Goal: Information Seeking & Learning: Learn about a topic

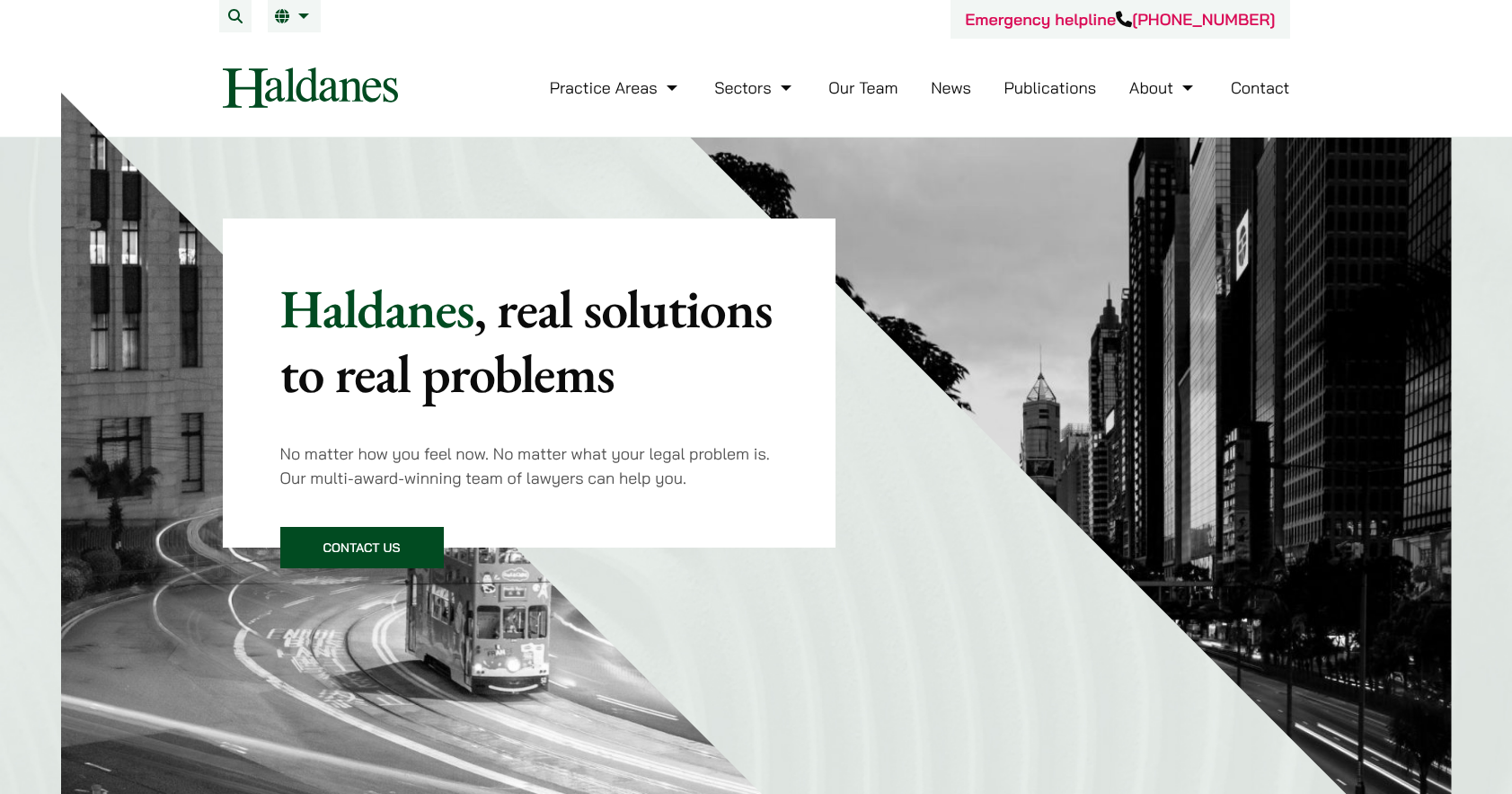
click at [852, 96] on li "Our Team" at bounding box center [862, 88] width 69 height 39
click at [854, 94] on link "Our Team" at bounding box center [862, 88] width 69 height 21
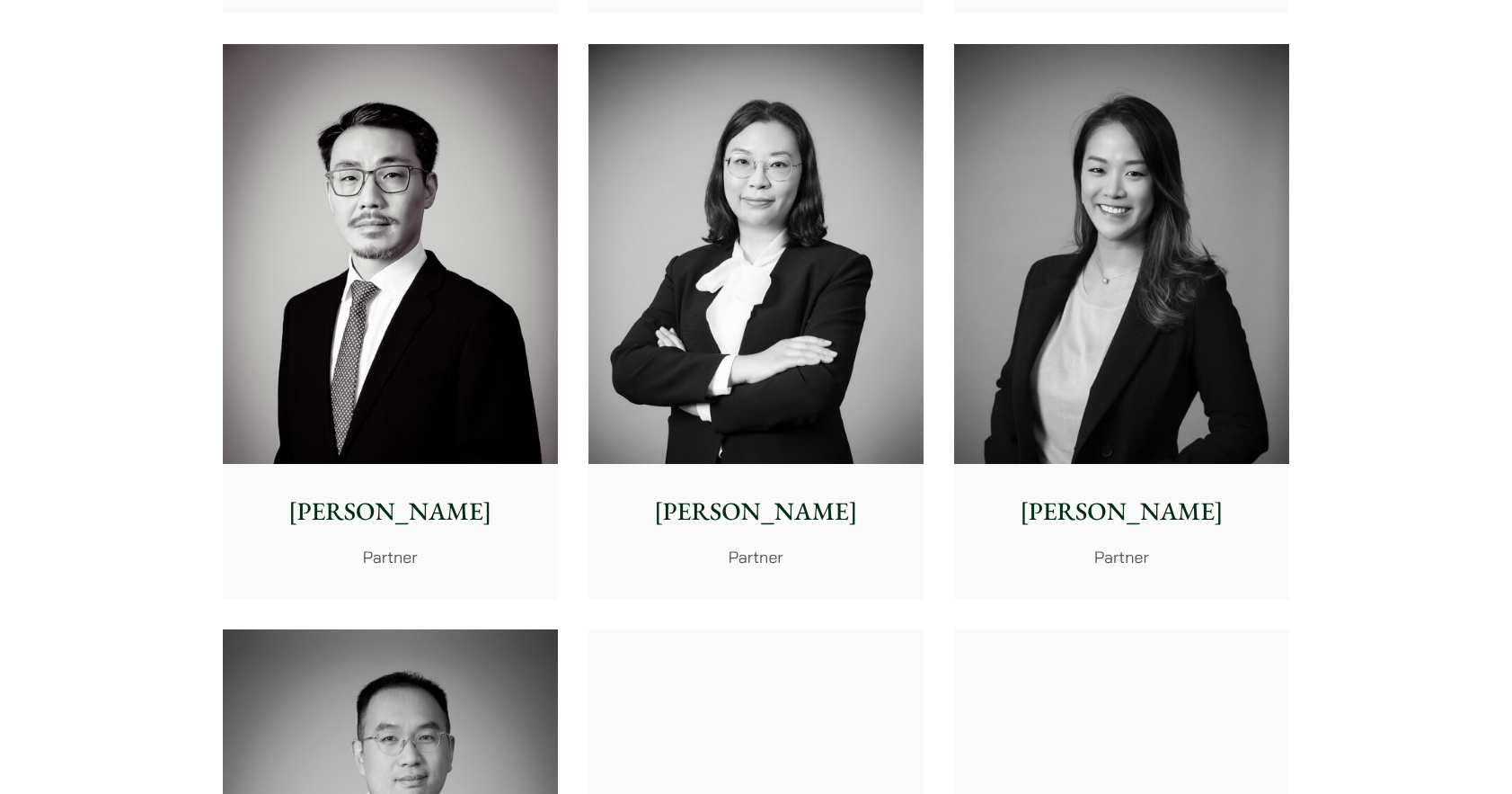
scroll to position [2787, 0]
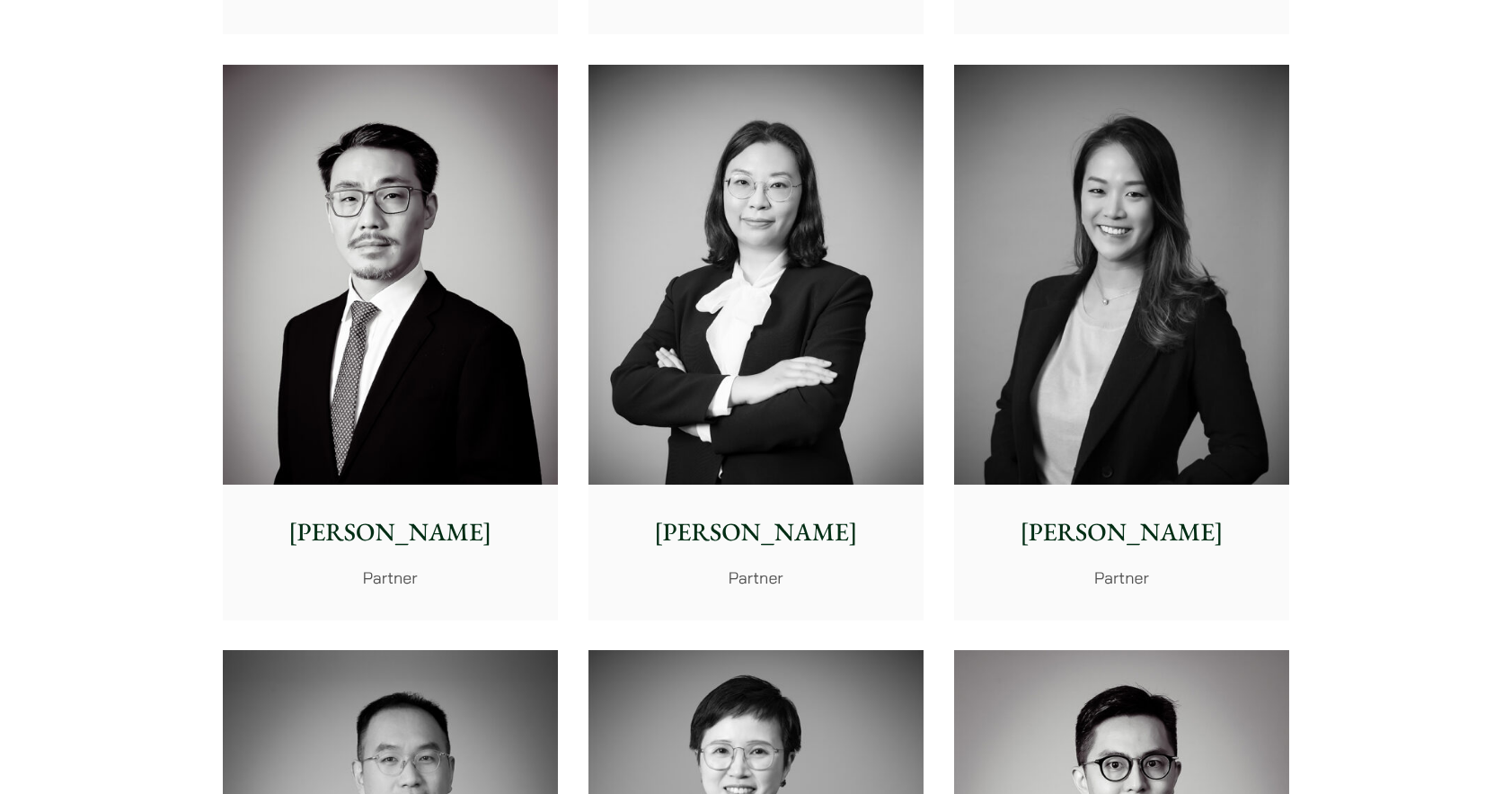
click at [1033, 341] on img at bounding box center [1122, 274] width 335 height 420
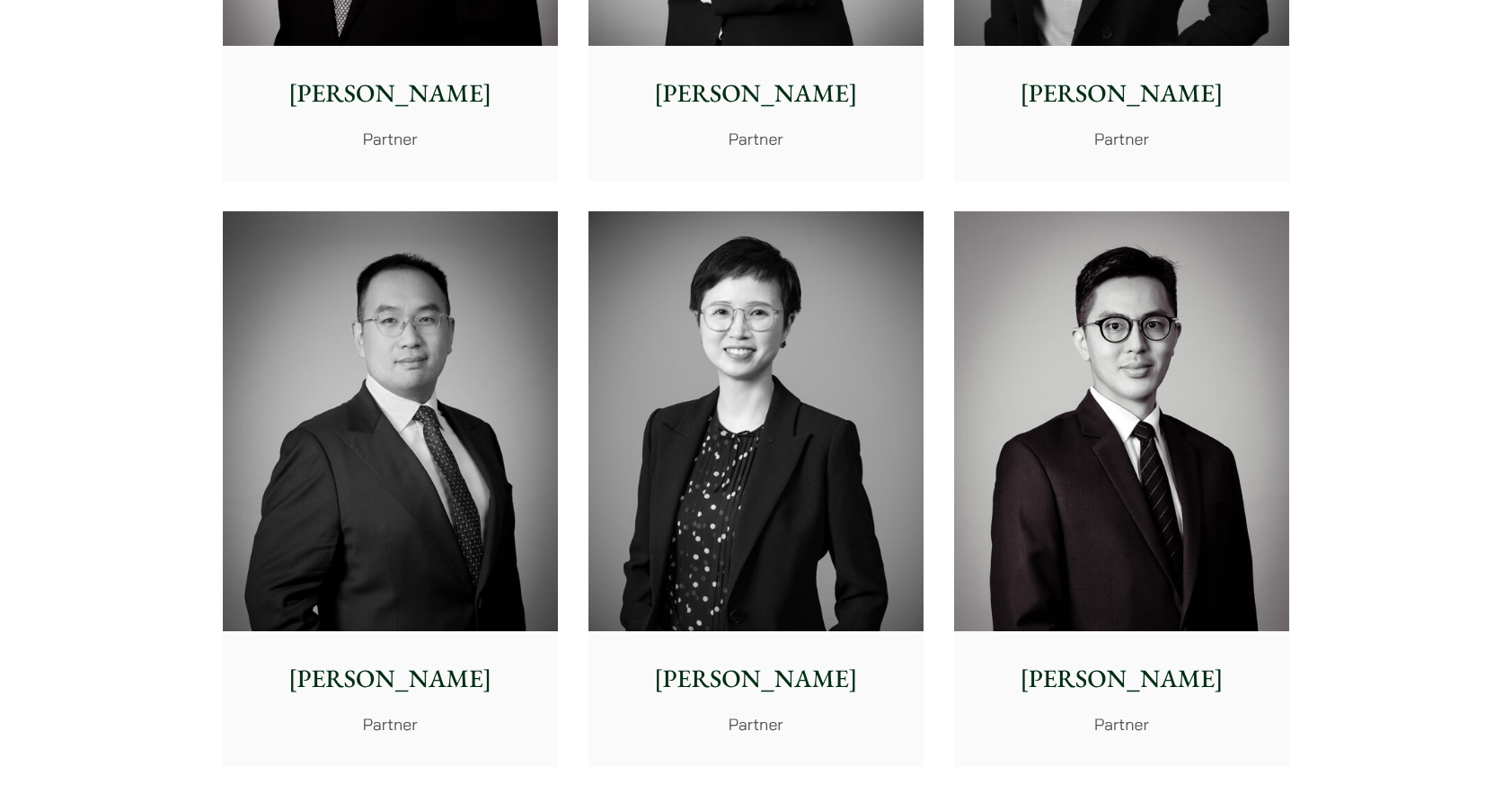
scroll to position [3236, 0]
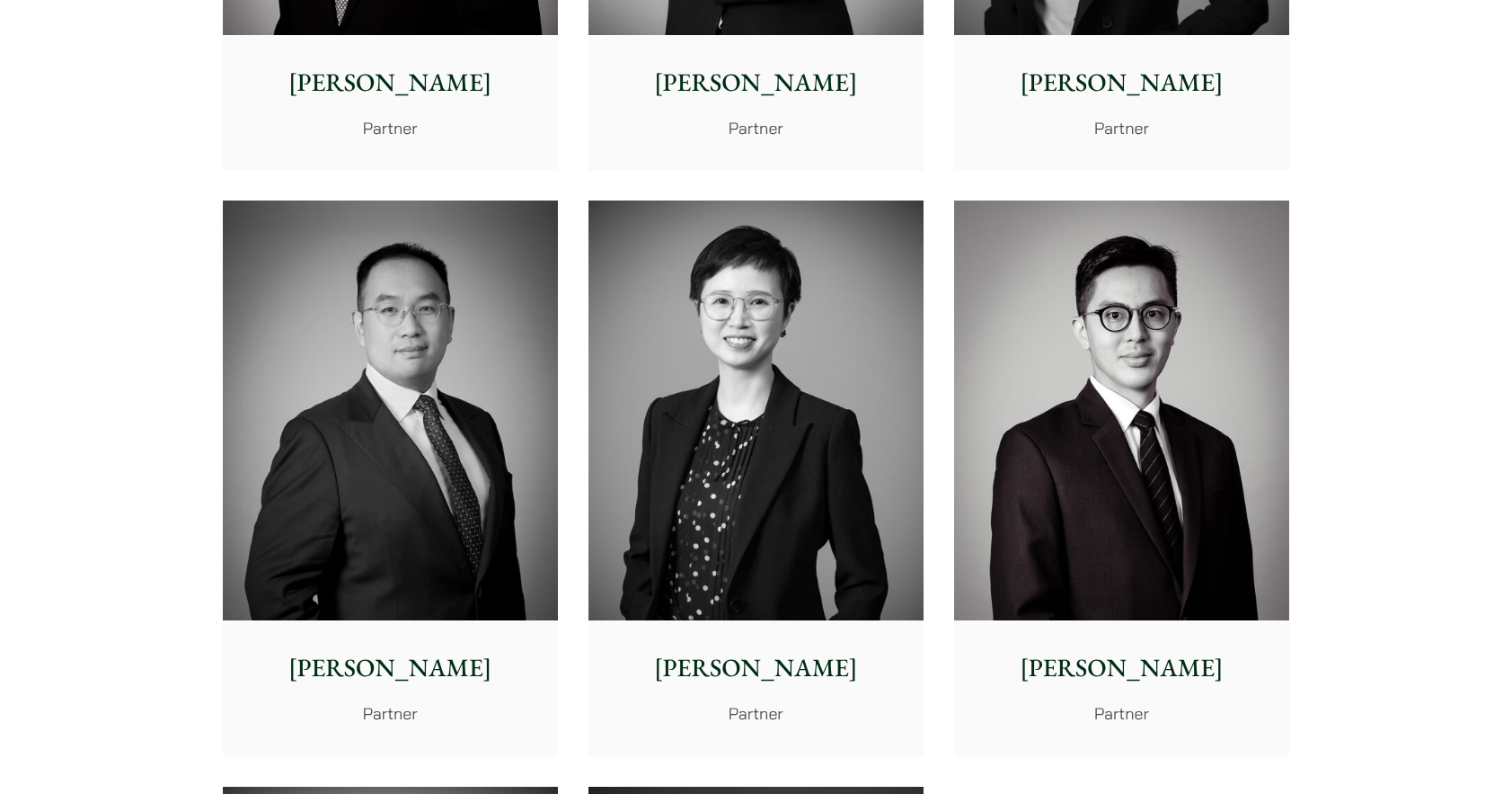
click at [746, 315] on img at bounding box center [756, 410] width 335 height 420
click at [1064, 337] on img at bounding box center [1122, 410] width 335 height 420
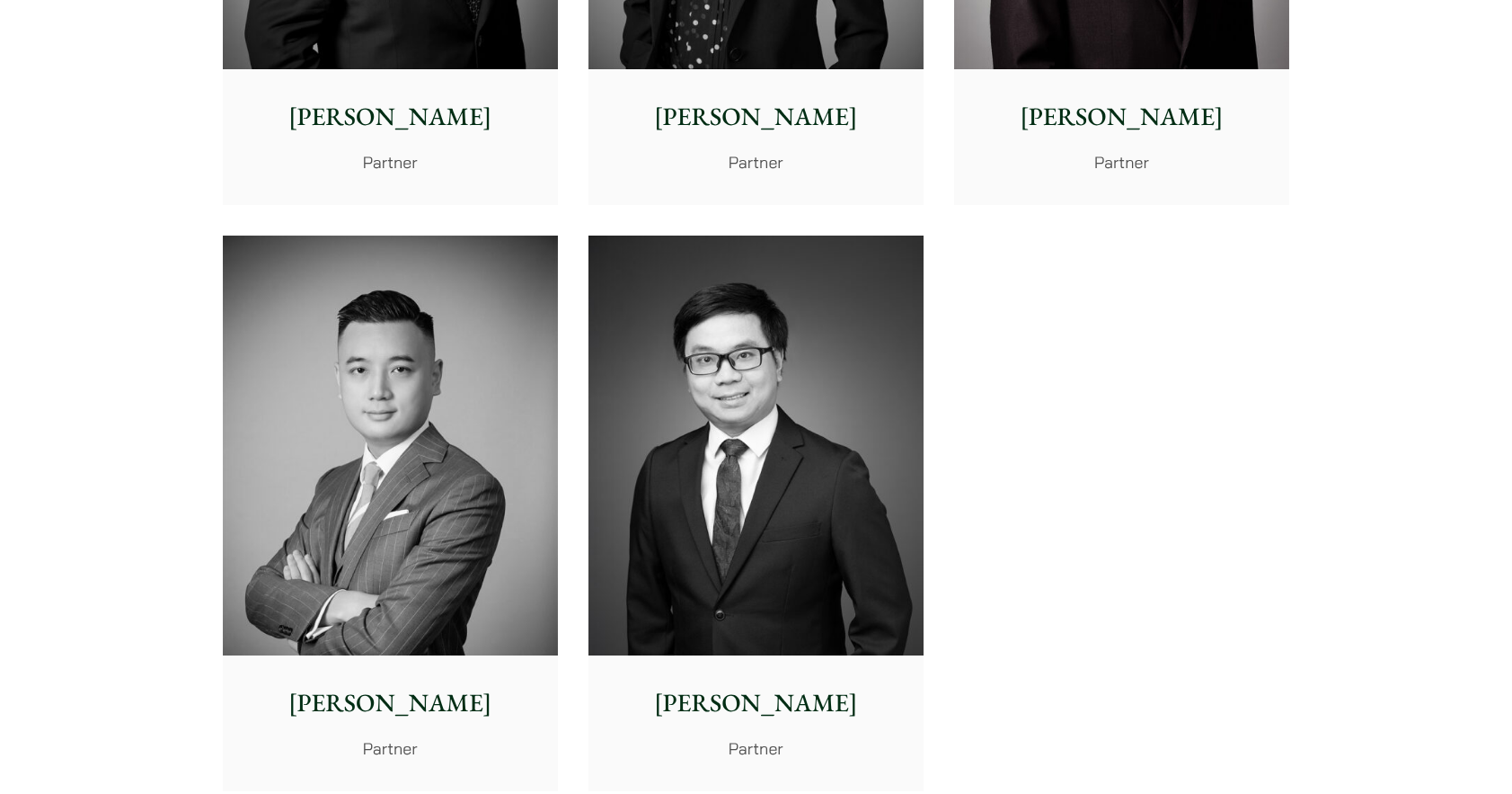
scroll to position [4044, 0]
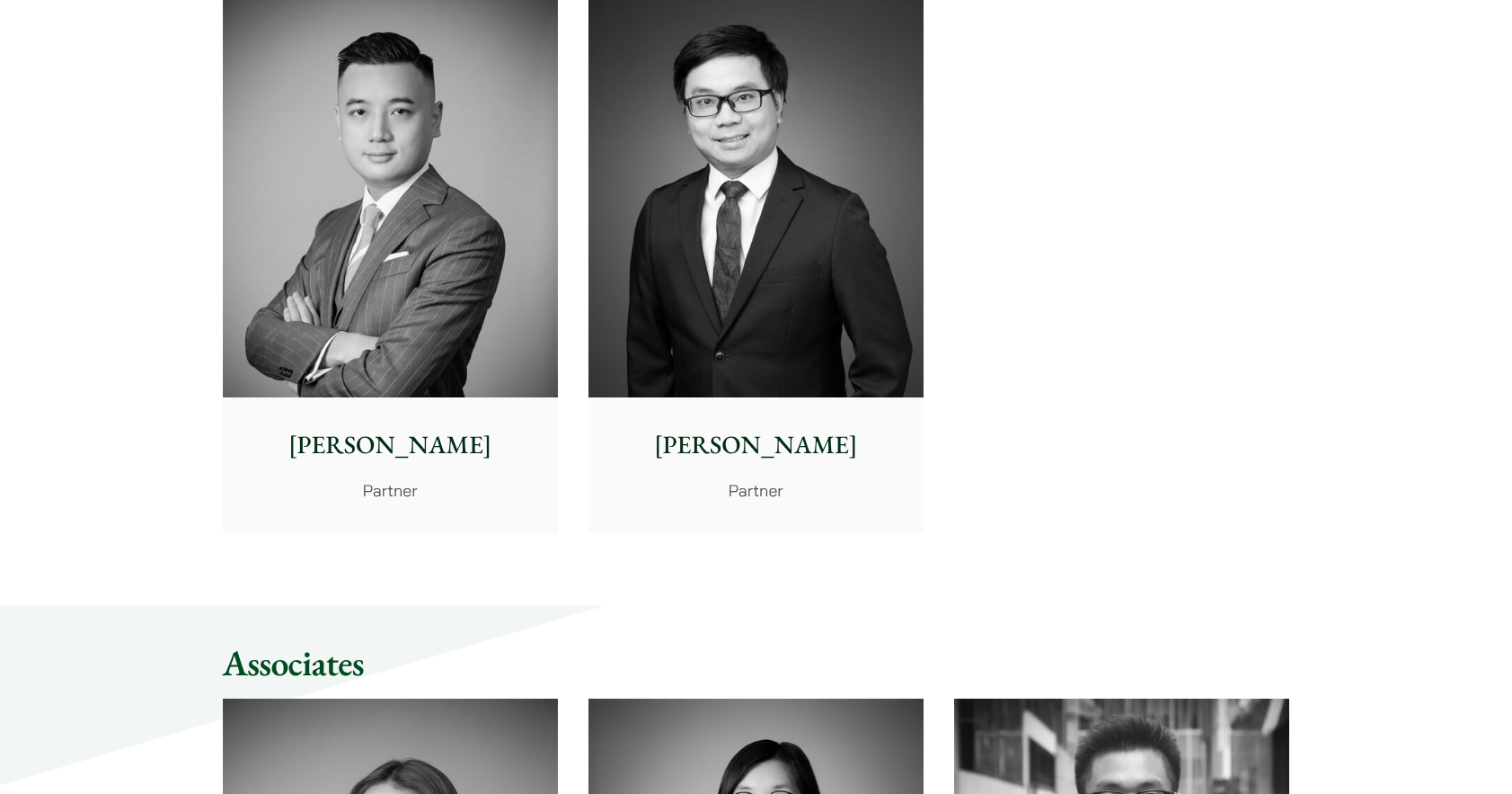
click at [449, 374] on img at bounding box center [390, 187] width 335 height 420
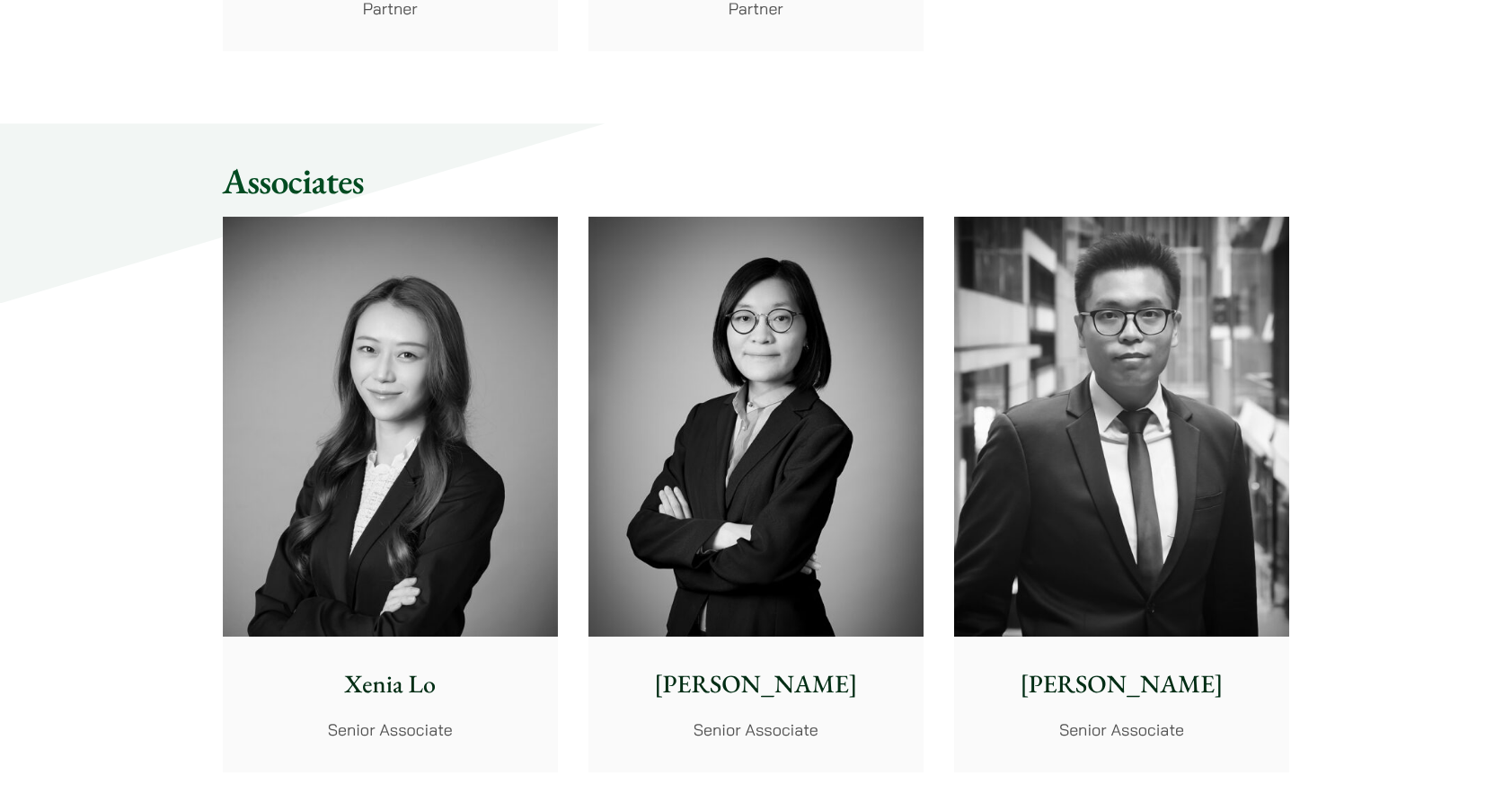
scroll to position [4674, 0]
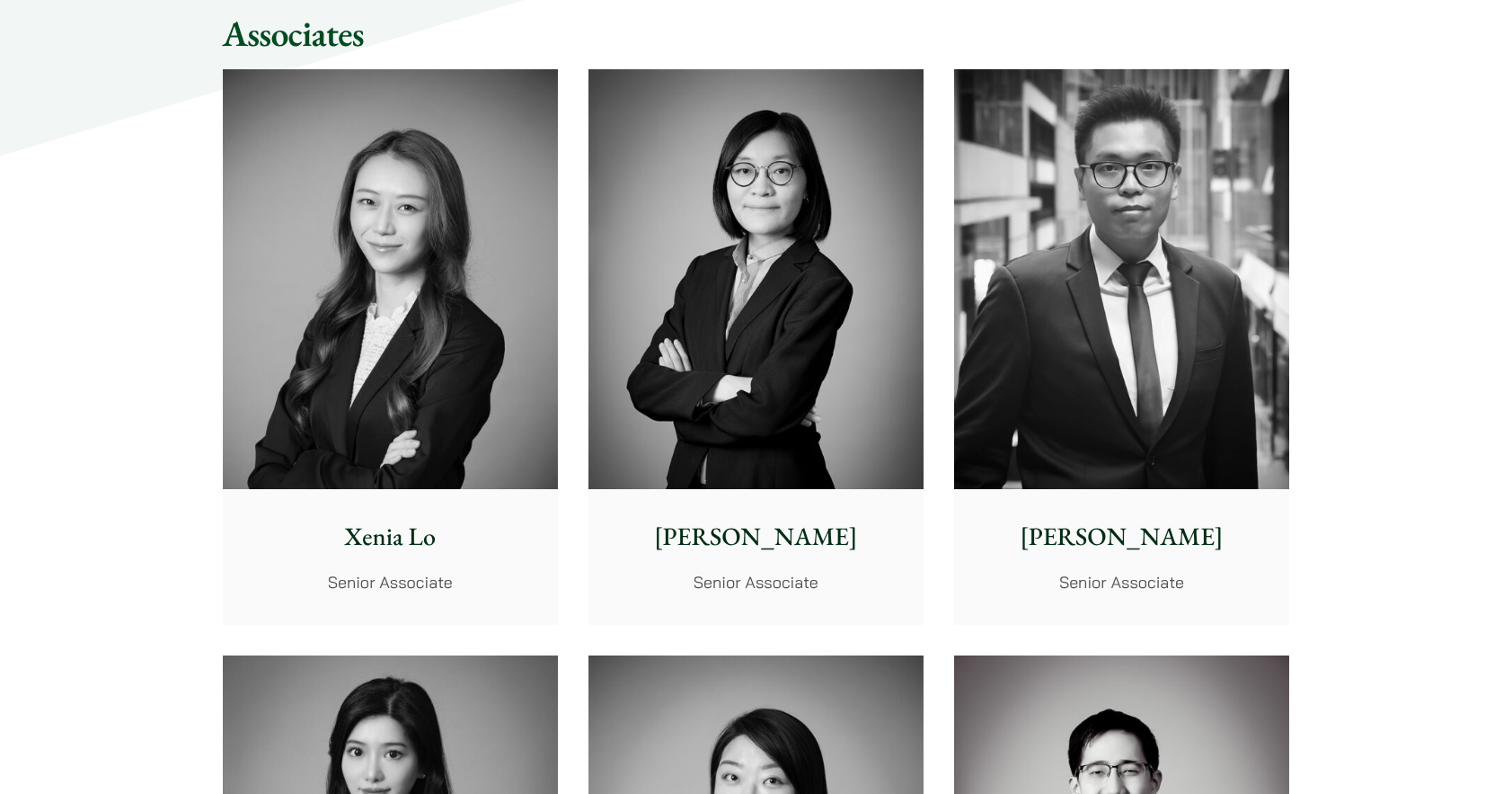
click at [436, 322] on img at bounding box center [390, 279] width 335 height 420
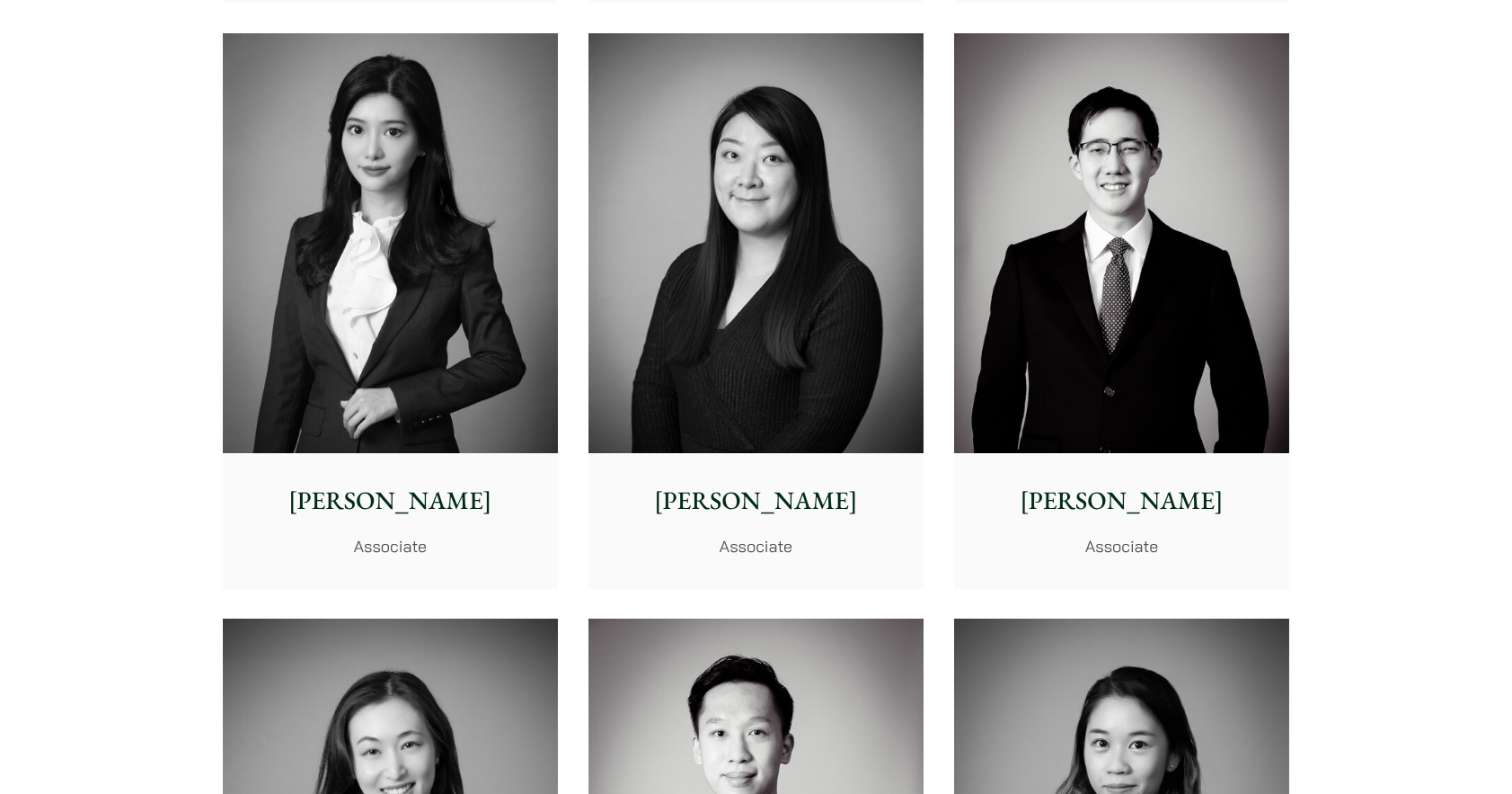
scroll to position [5303, 0]
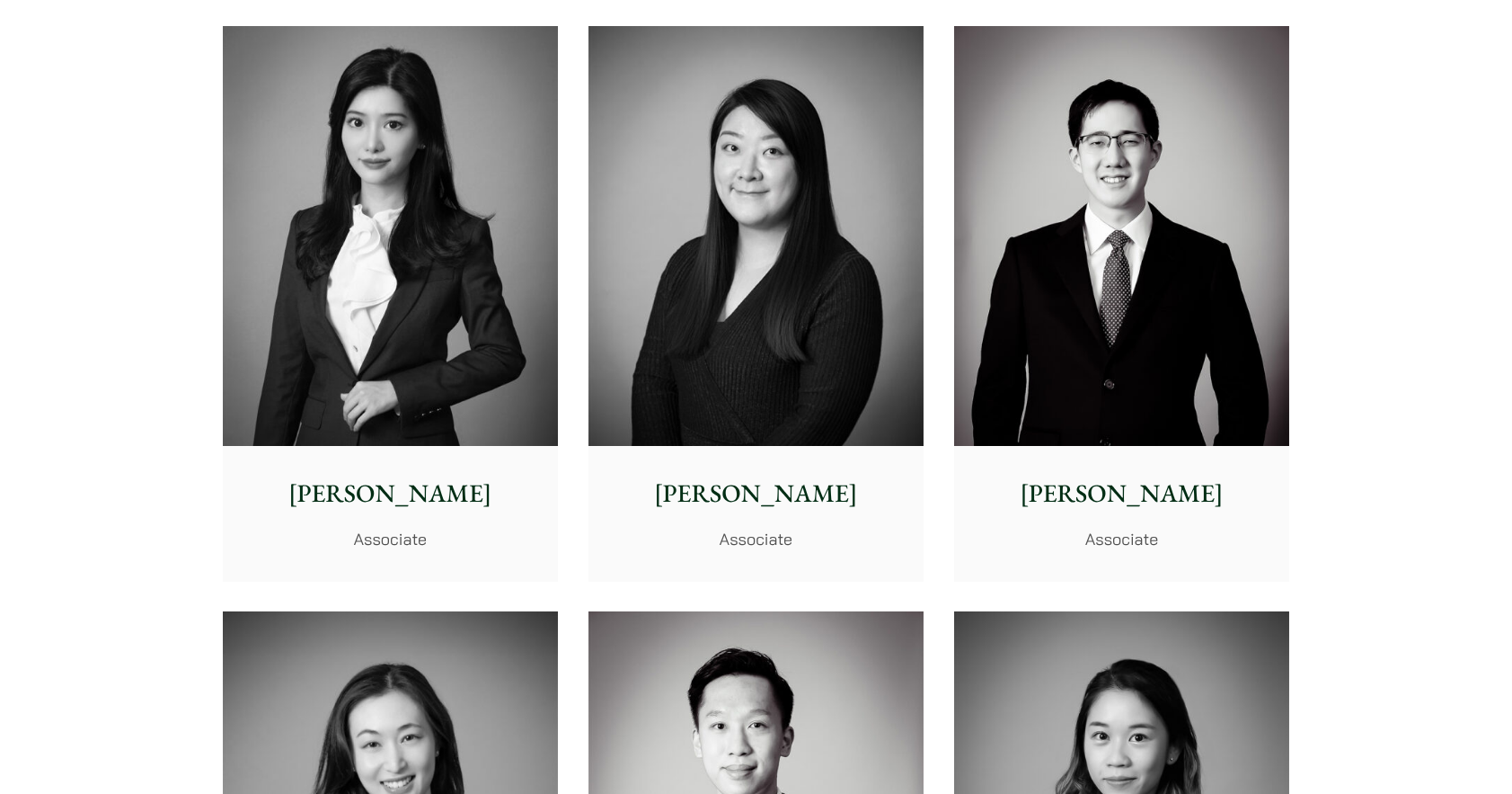
click at [615, 364] on img at bounding box center [756, 235] width 335 height 420
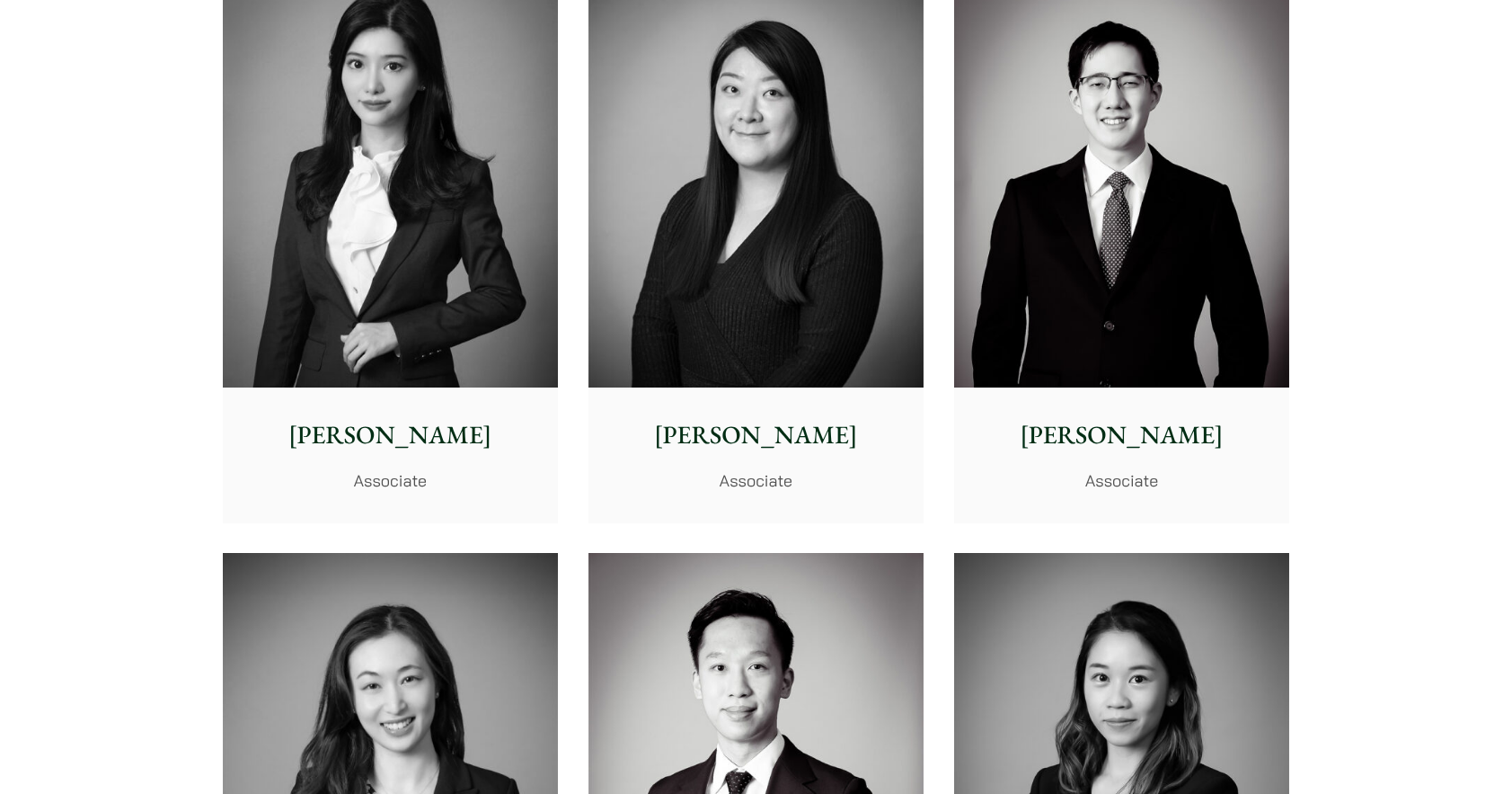
scroll to position [5392, 0]
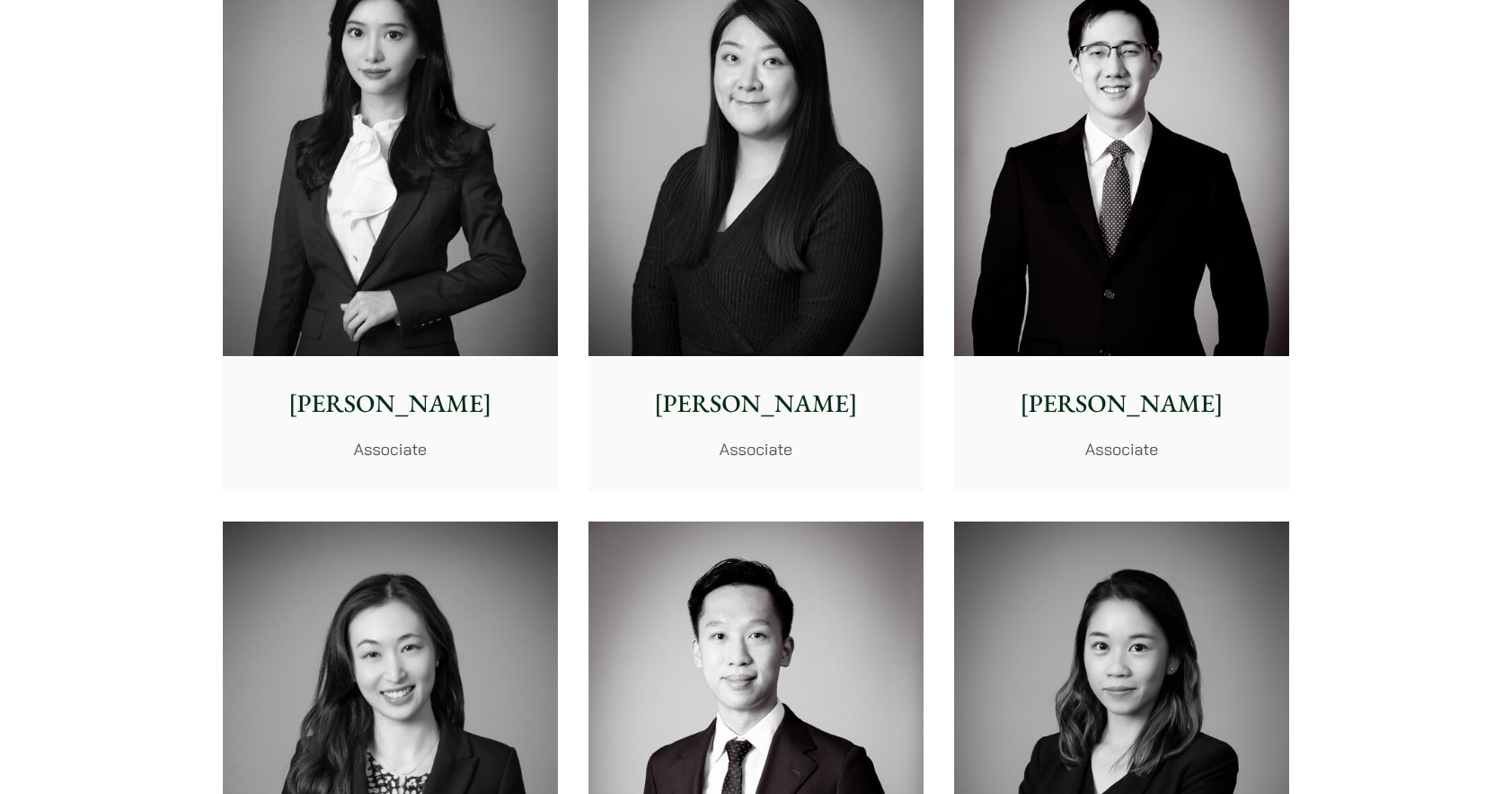
click at [324, 228] on img at bounding box center [390, 146] width 335 height 420
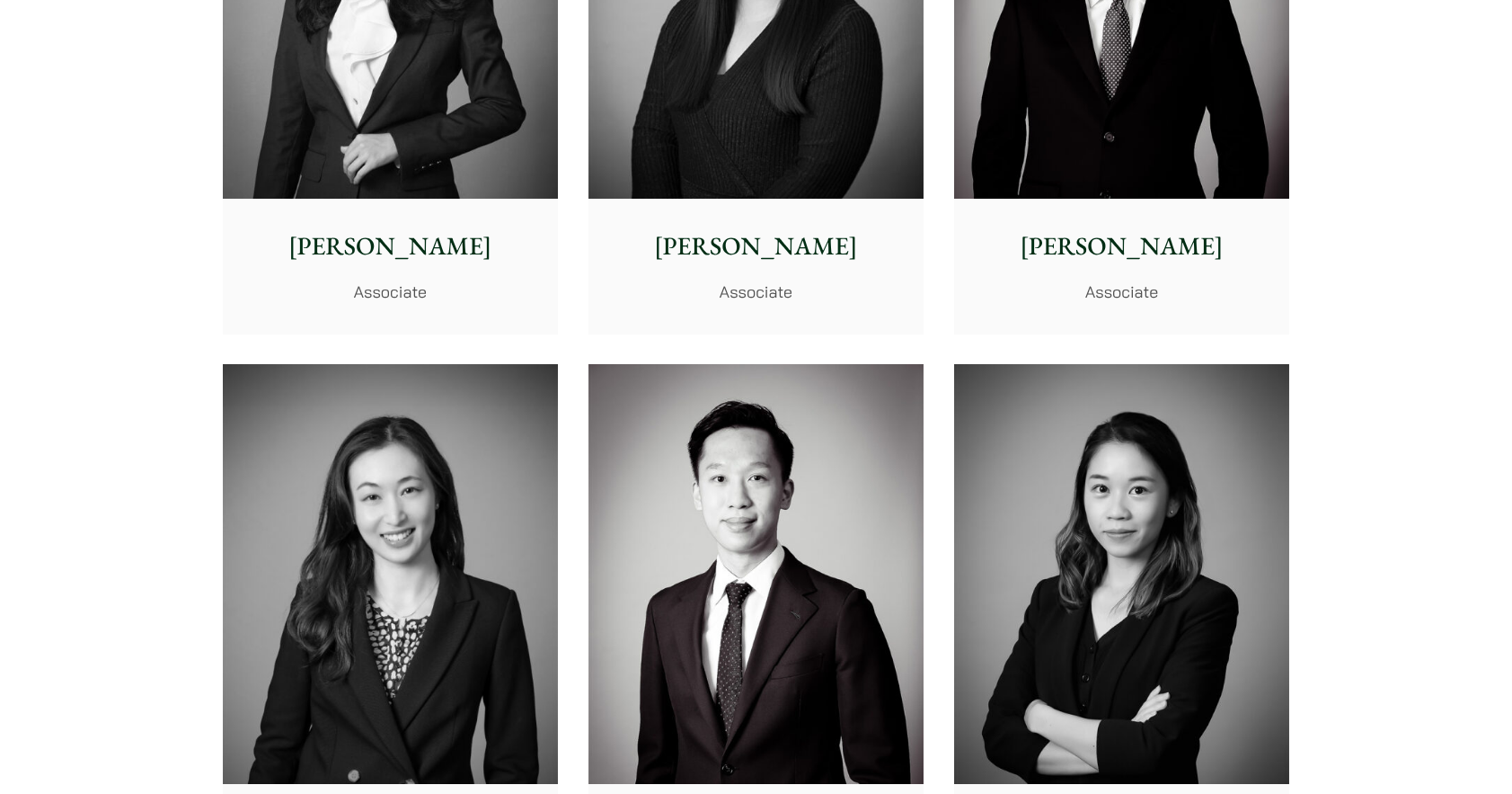
scroll to position [5663, 0]
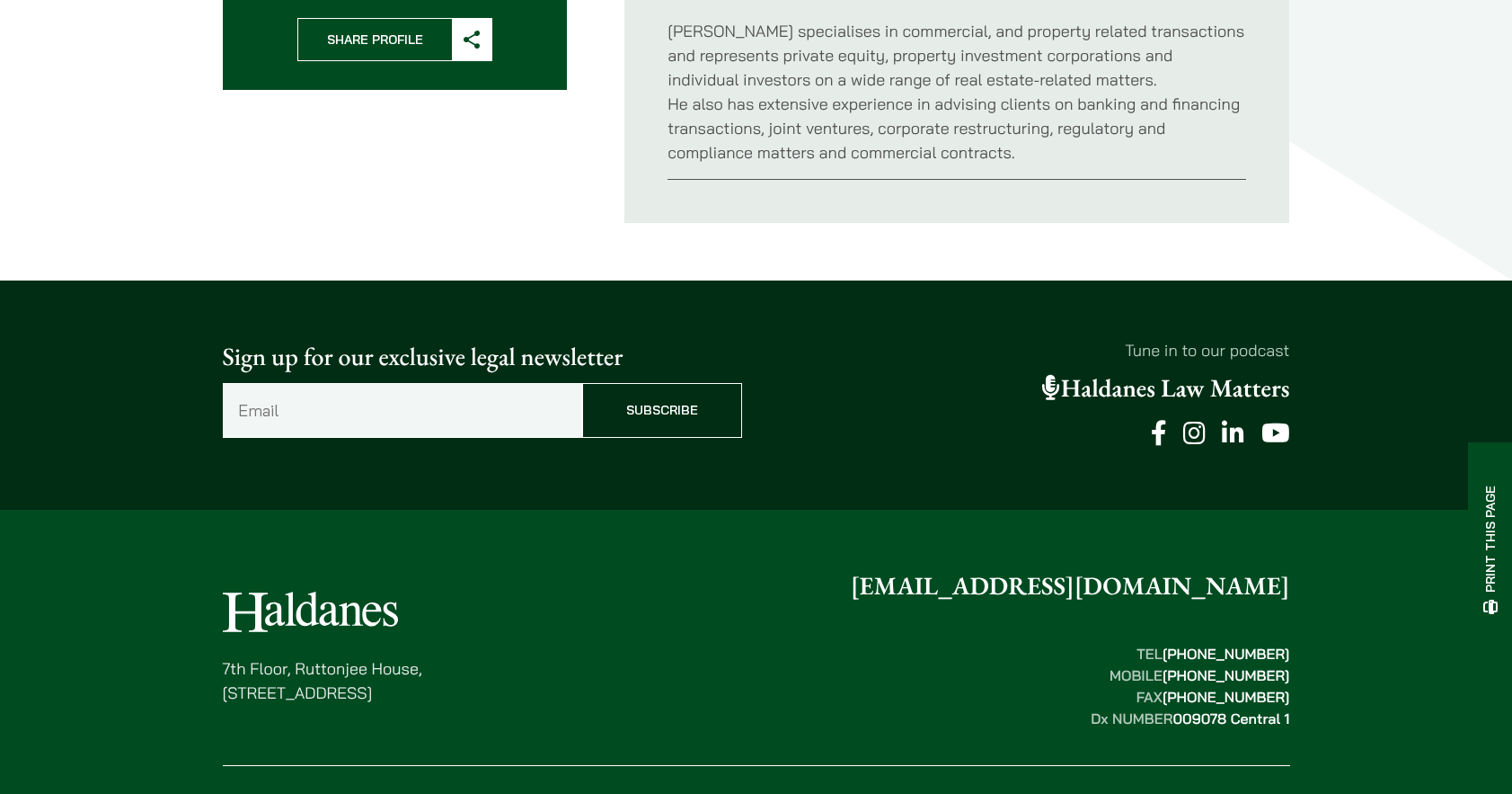
scroll to position [899, 0]
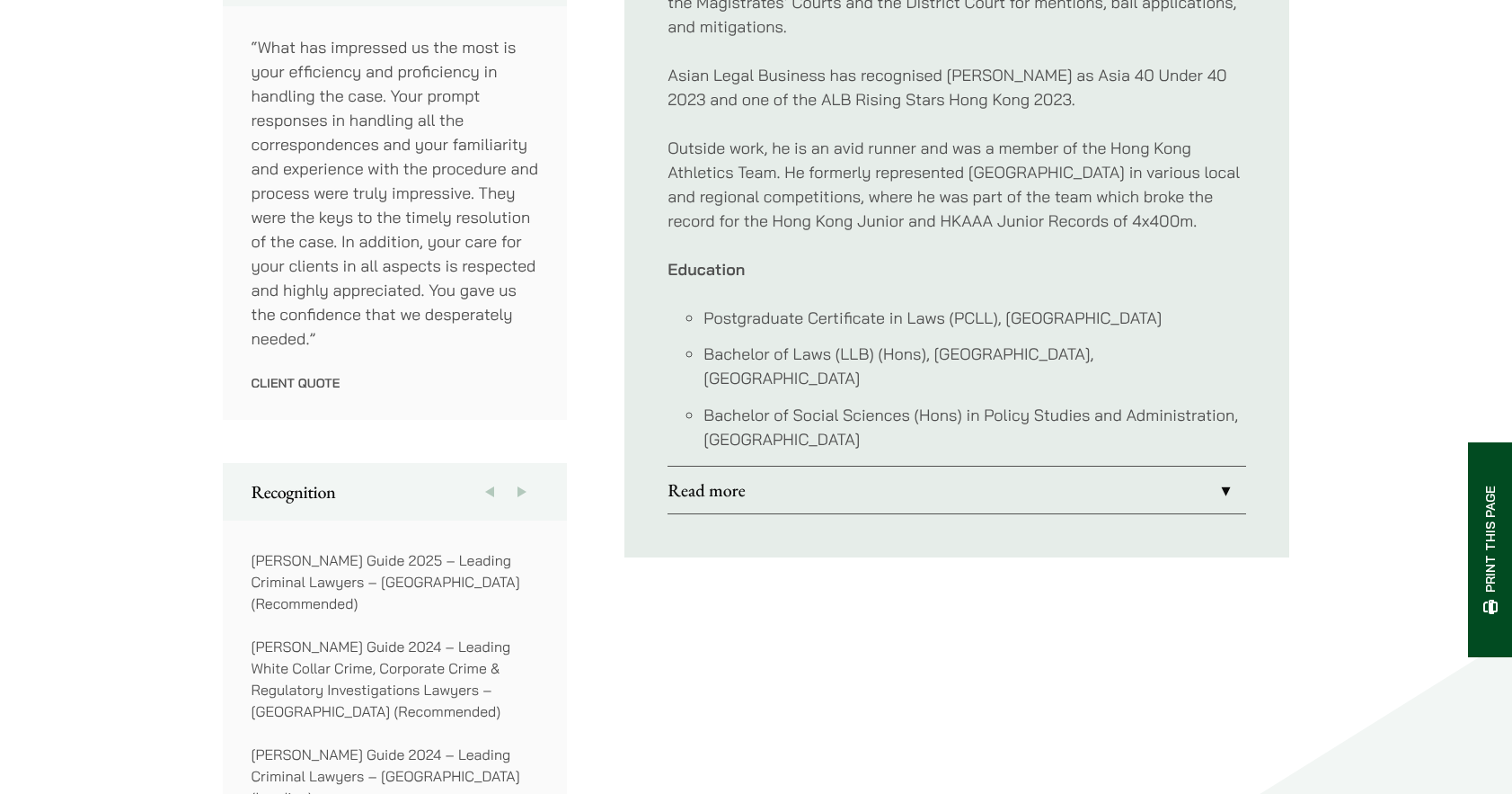
scroll to position [1079, 0]
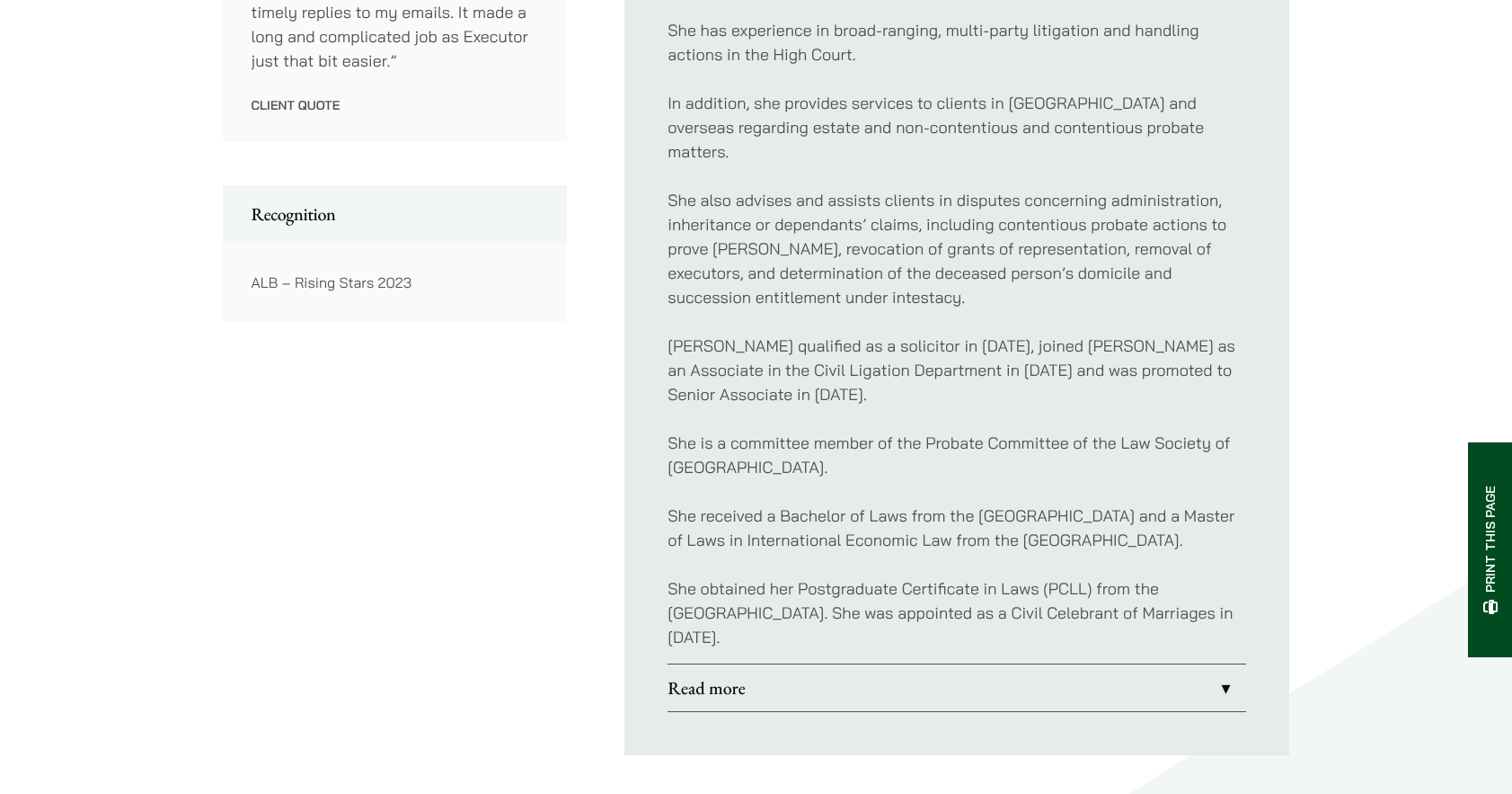
scroll to position [1168, 0]
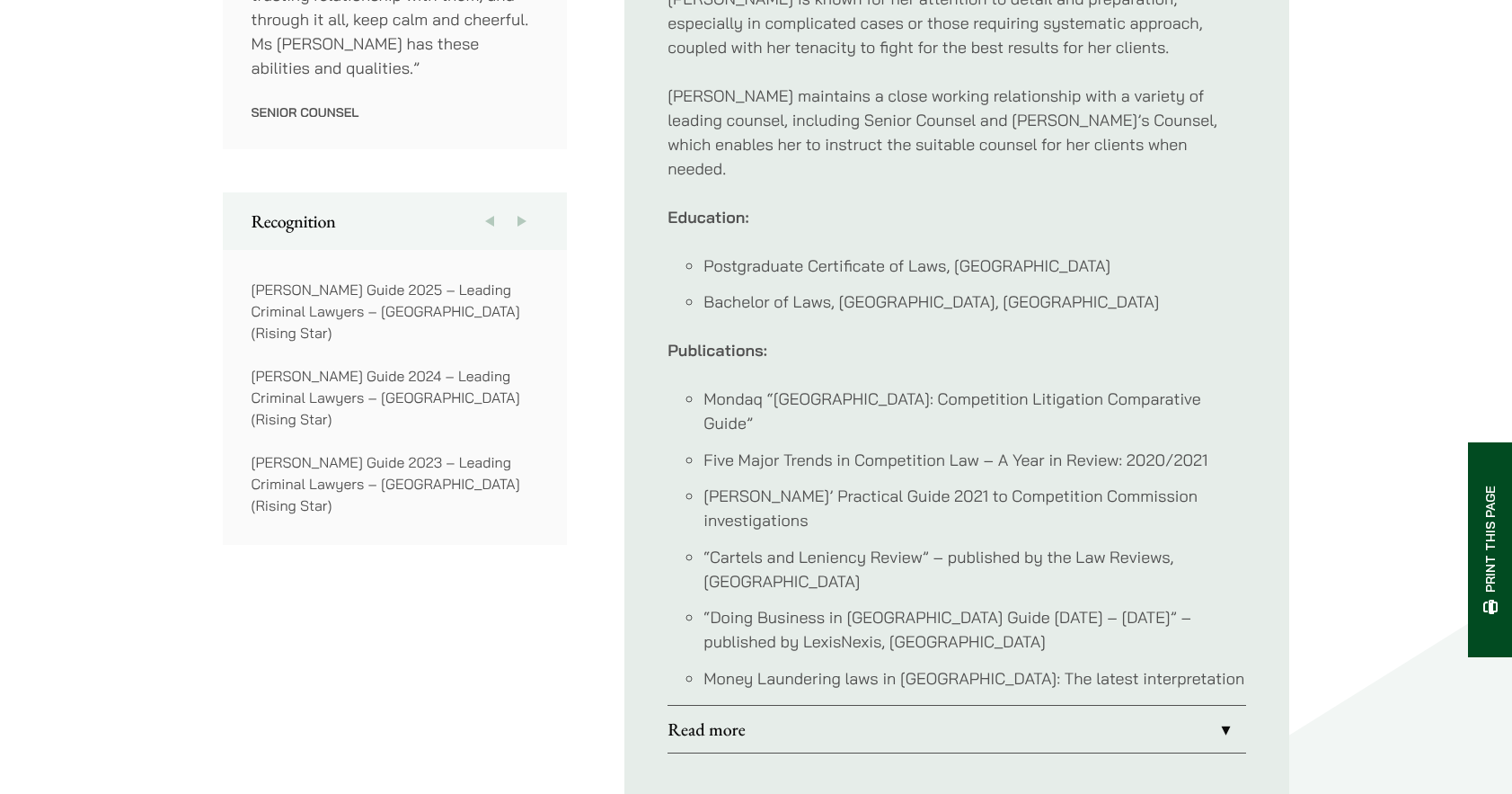
scroll to position [1348, 0]
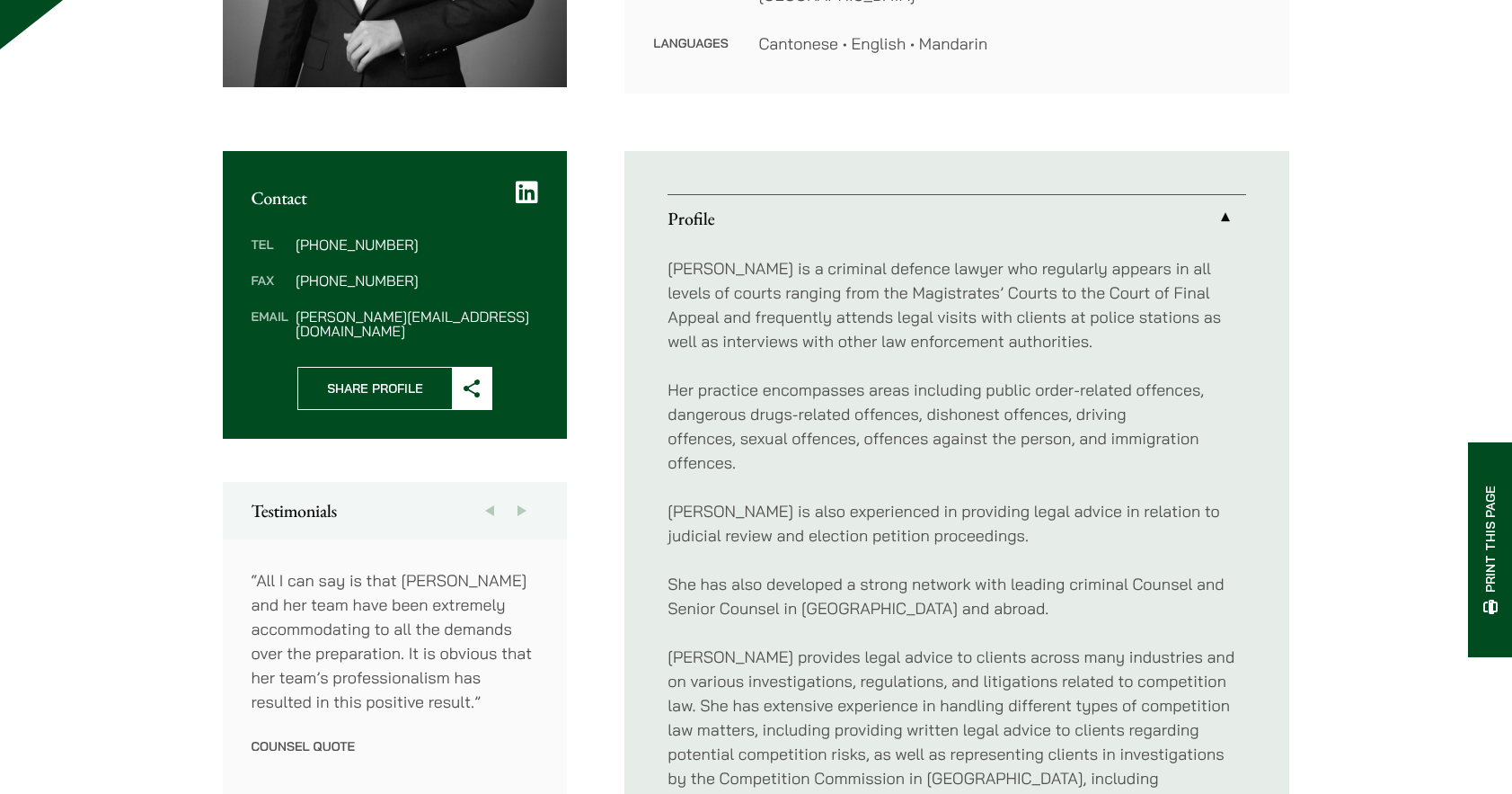
scroll to position [1168, 0]
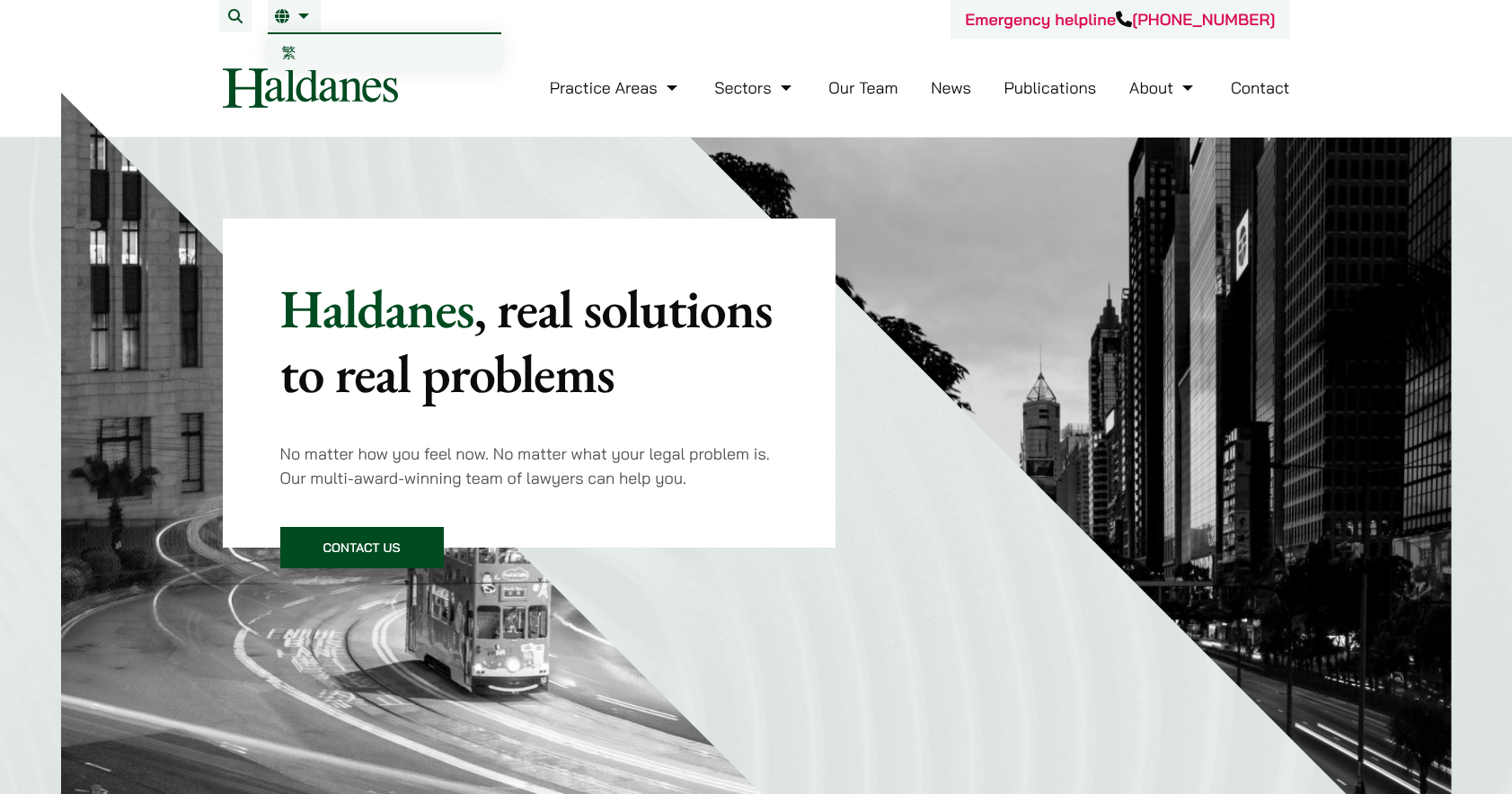
click at [271, 11] on li "EN 繁" at bounding box center [294, 16] width 53 height 32
click at [283, 47] on span "繁" at bounding box center [288, 51] width 14 height 18
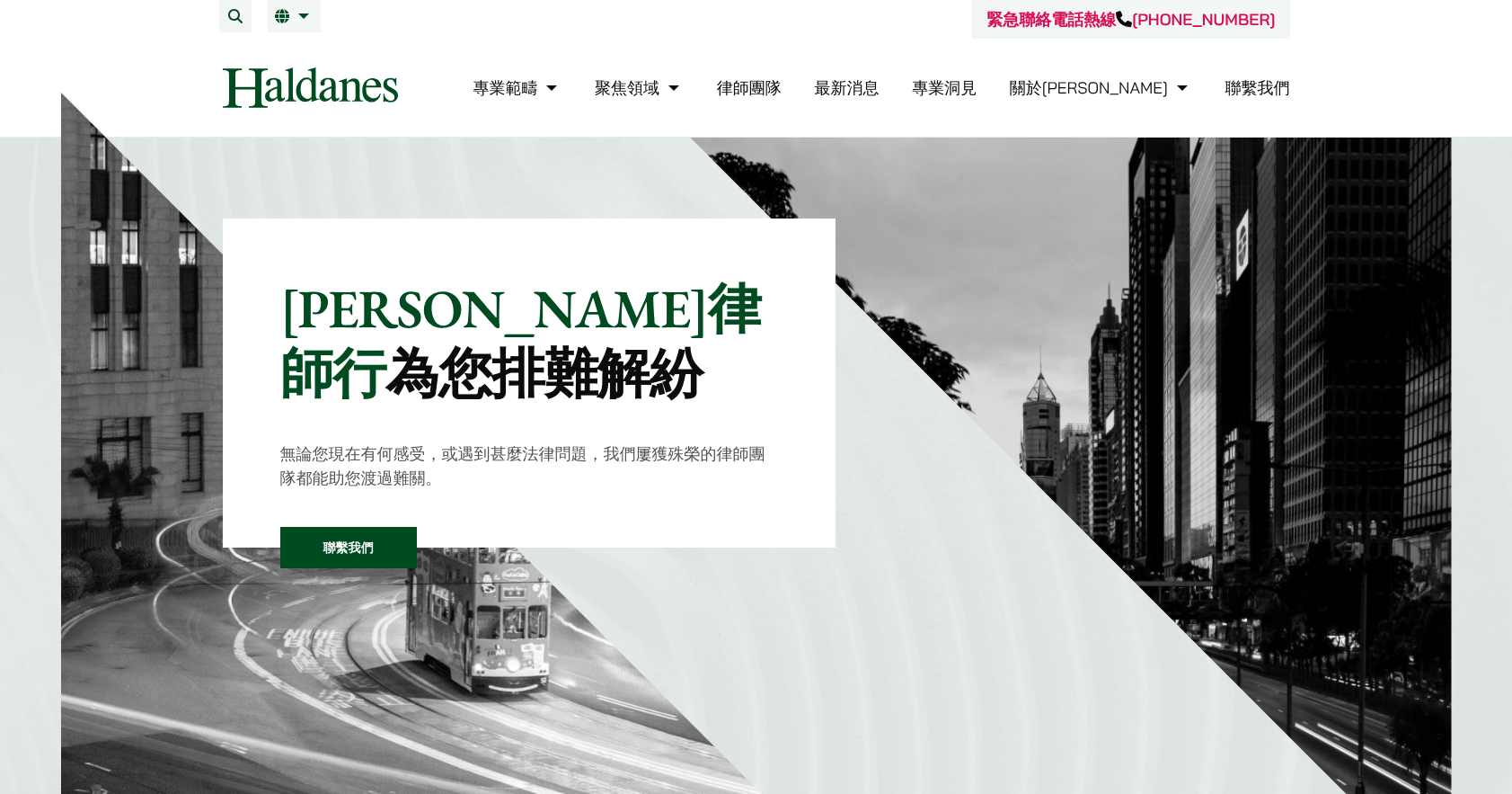
click at [781, 89] on link "律師團隊" at bounding box center [749, 88] width 65 height 21
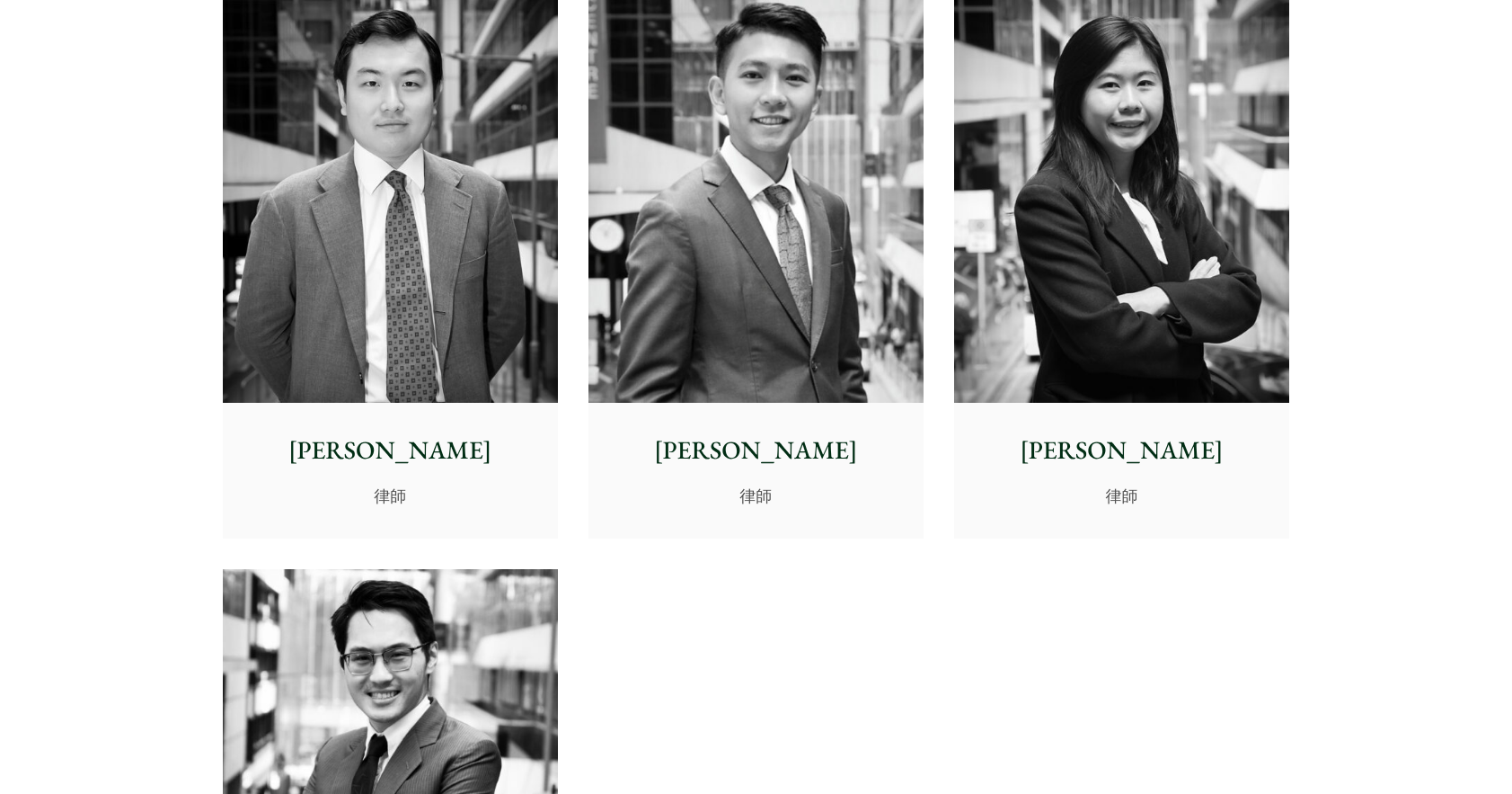
scroll to position [7100, 0]
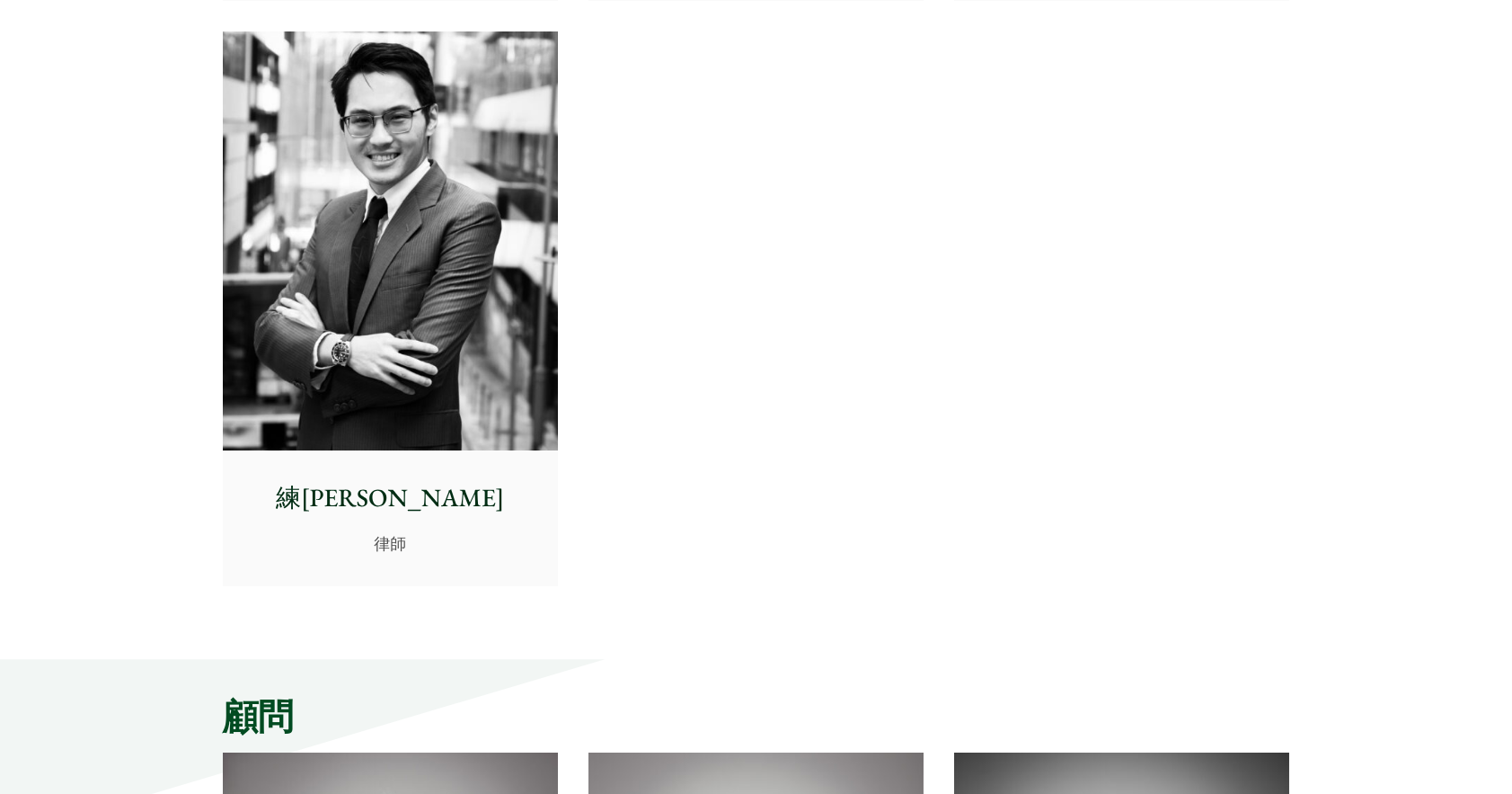
drag, startPoint x: 1053, startPoint y: 505, endPoint x: 801, endPoint y: 497, distance: 252.1
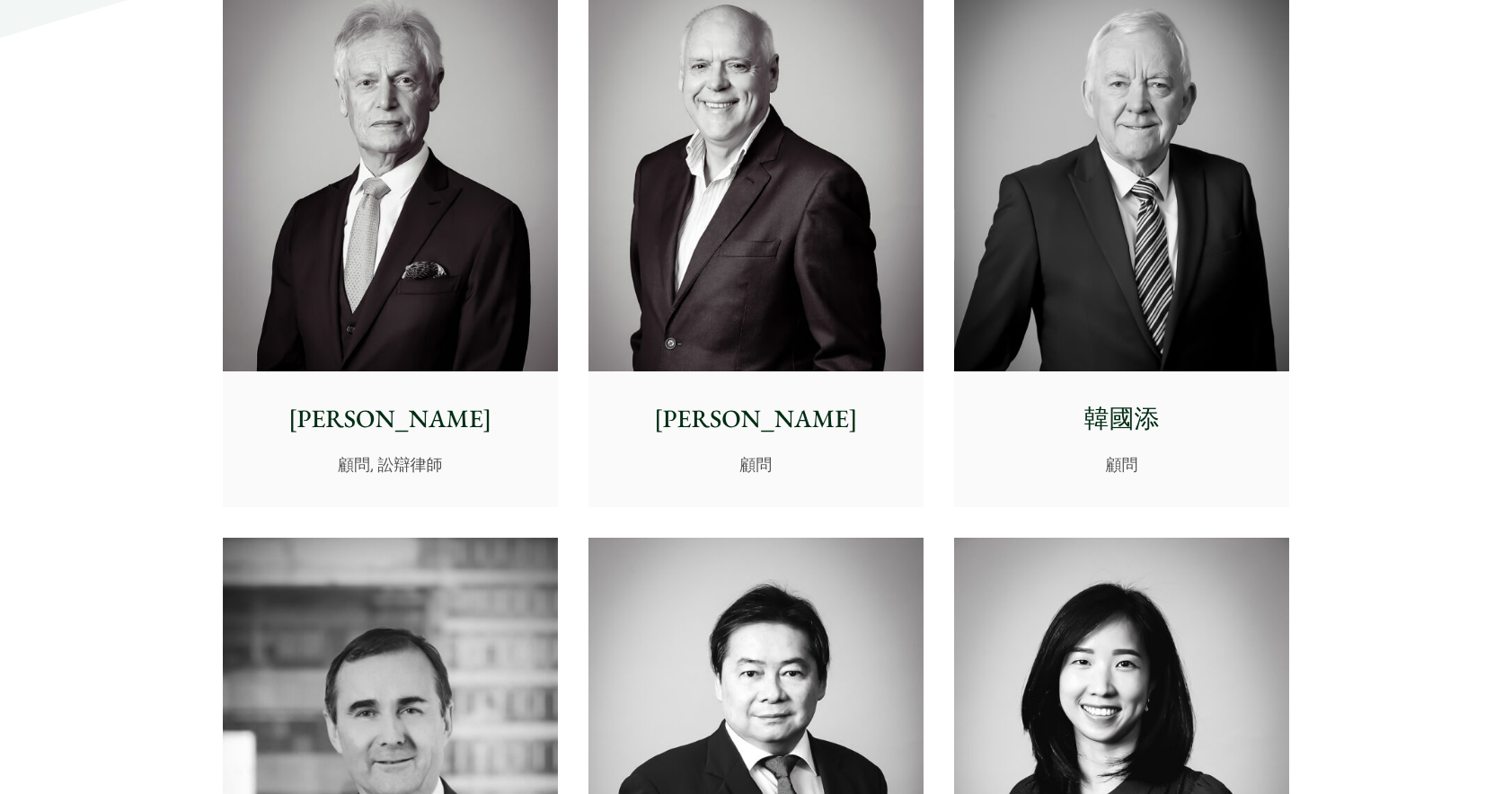
scroll to position [8448, 0]
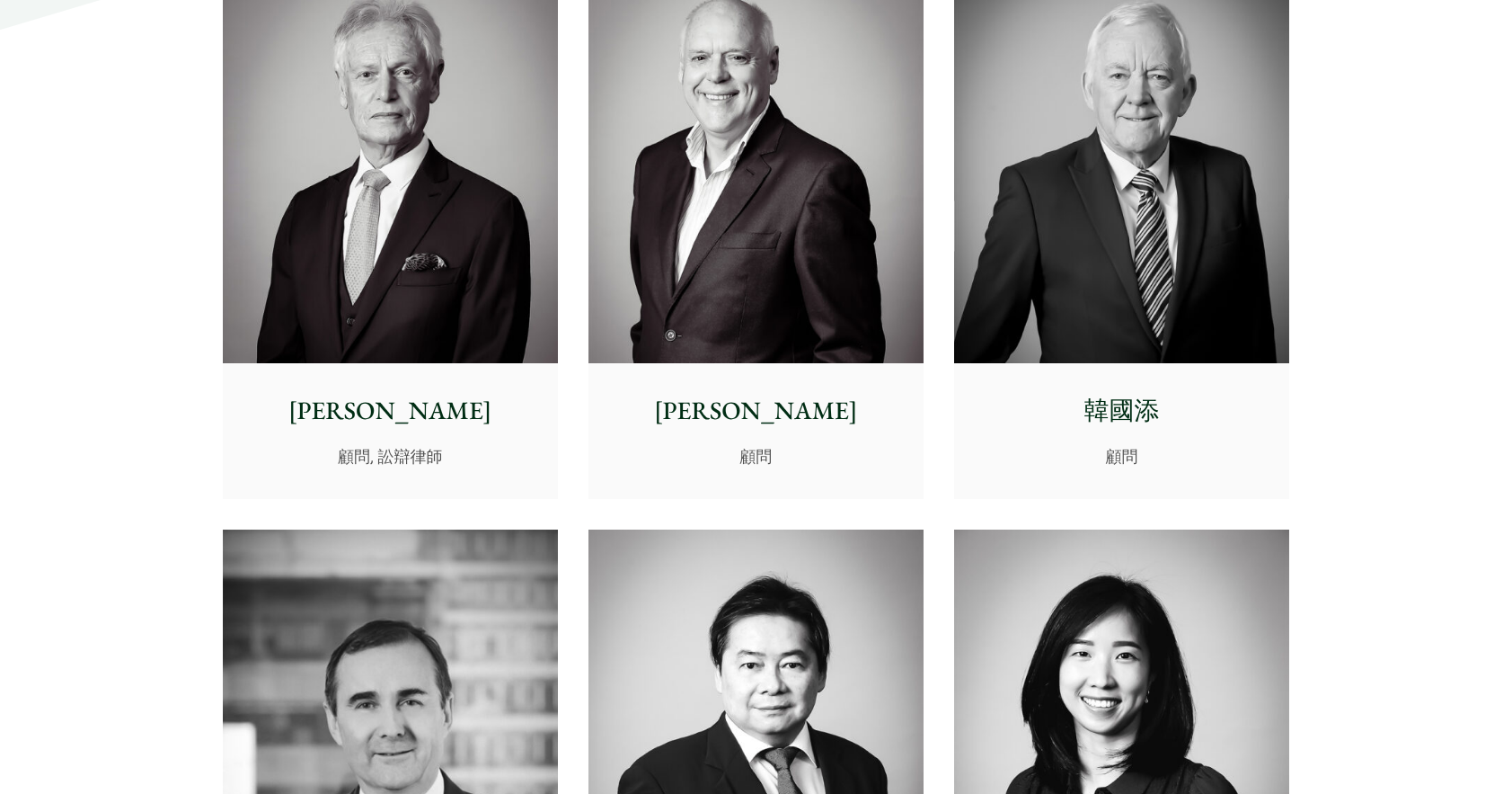
click at [442, 469] on div "鮑富 顧問, 訟辯律師" at bounding box center [390, 429] width 335 height 134
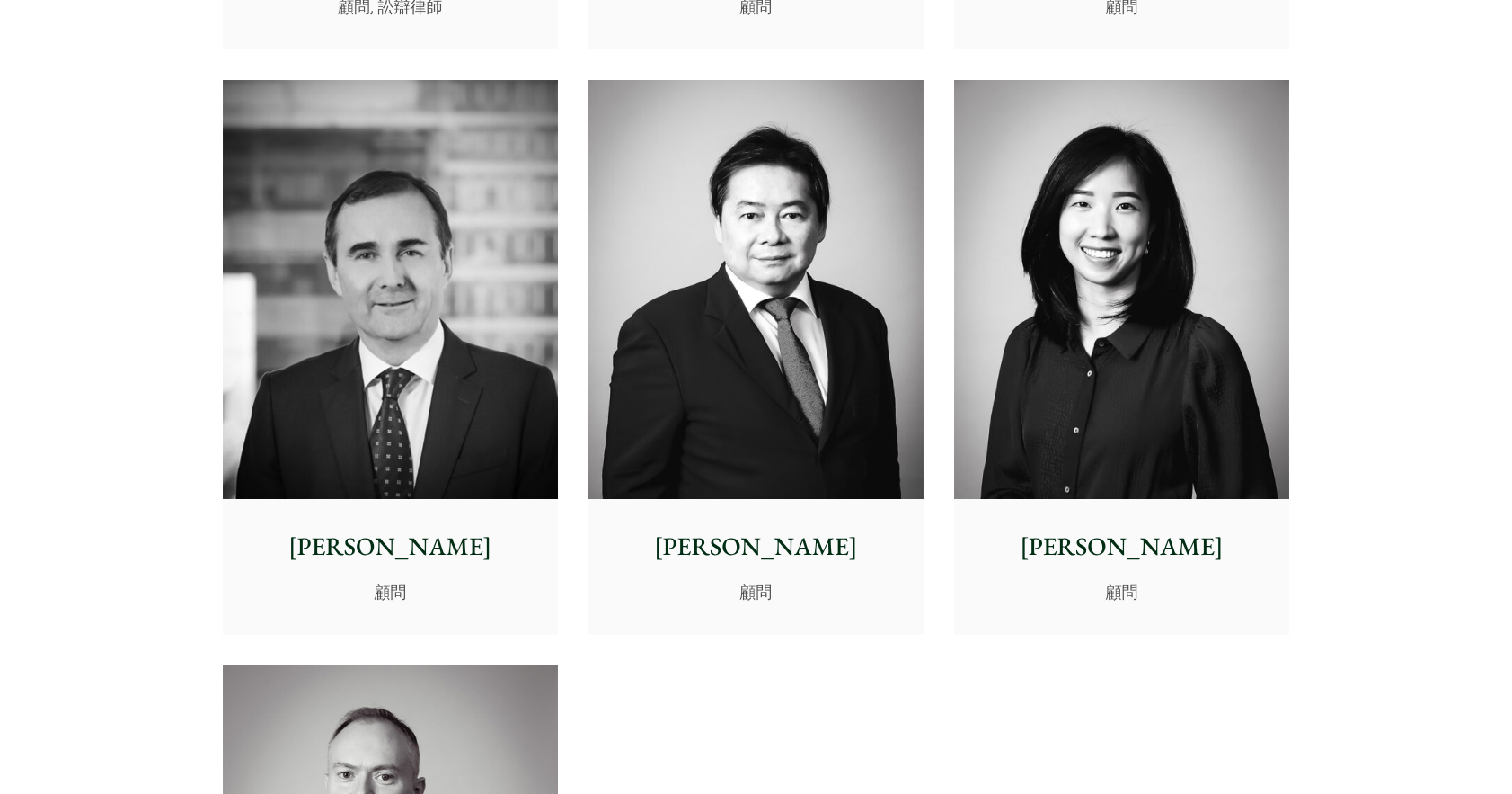
scroll to position [8988, 0]
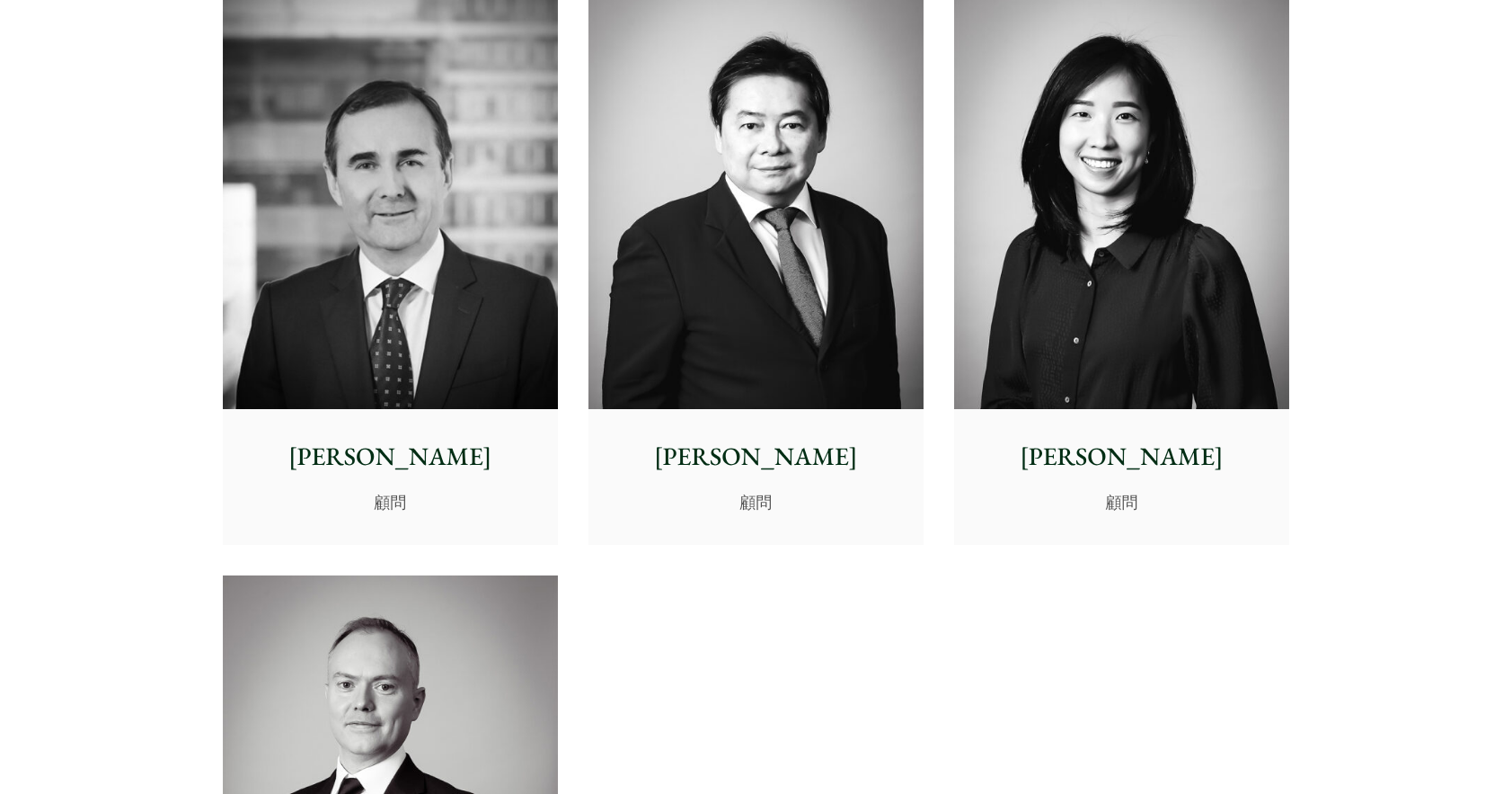
click at [1062, 312] on img at bounding box center [1122, 200] width 335 height 420
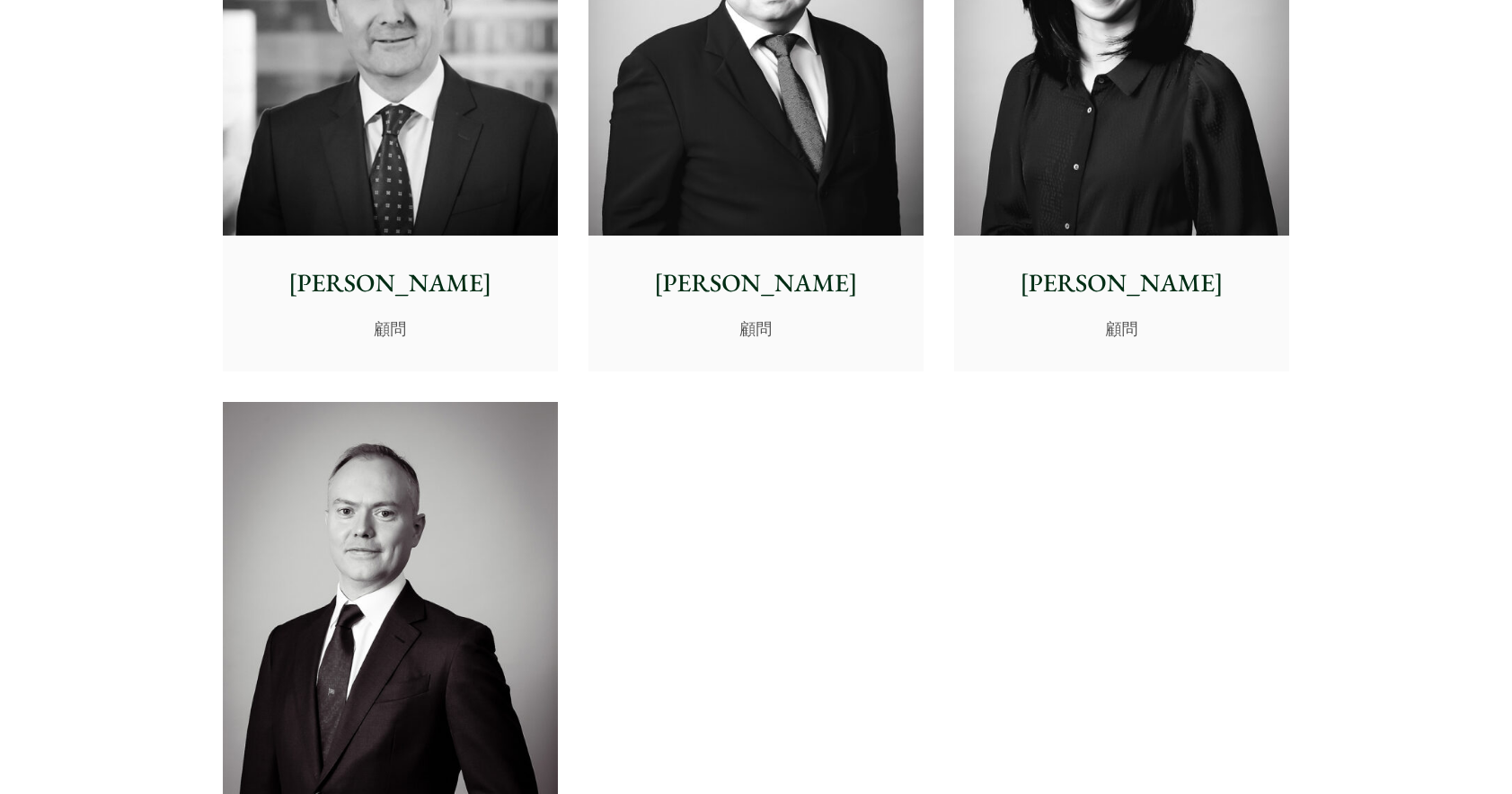
scroll to position [9347, 0]
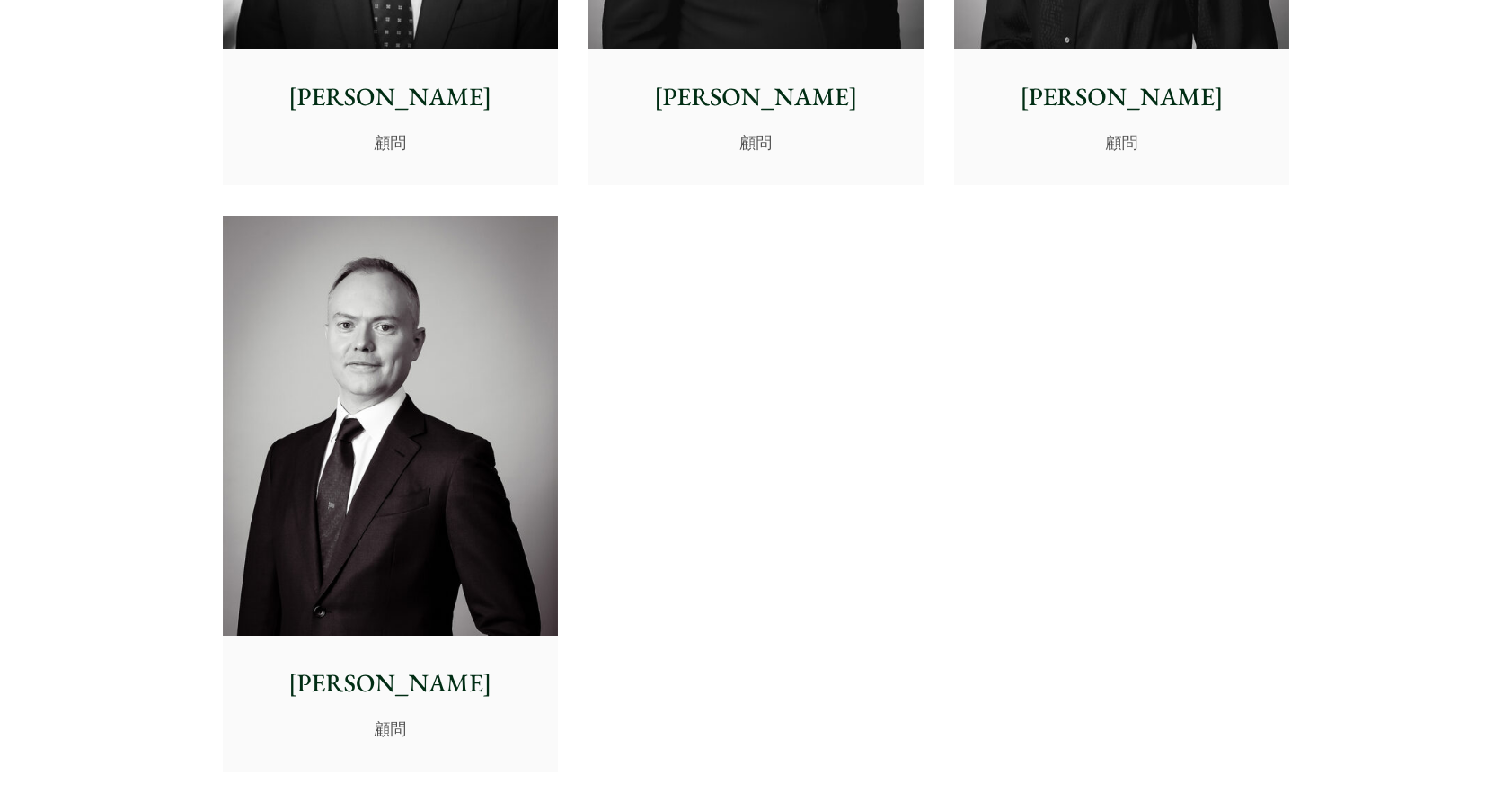
click at [367, 459] on img at bounding box center [390, 426] width 335 height 420
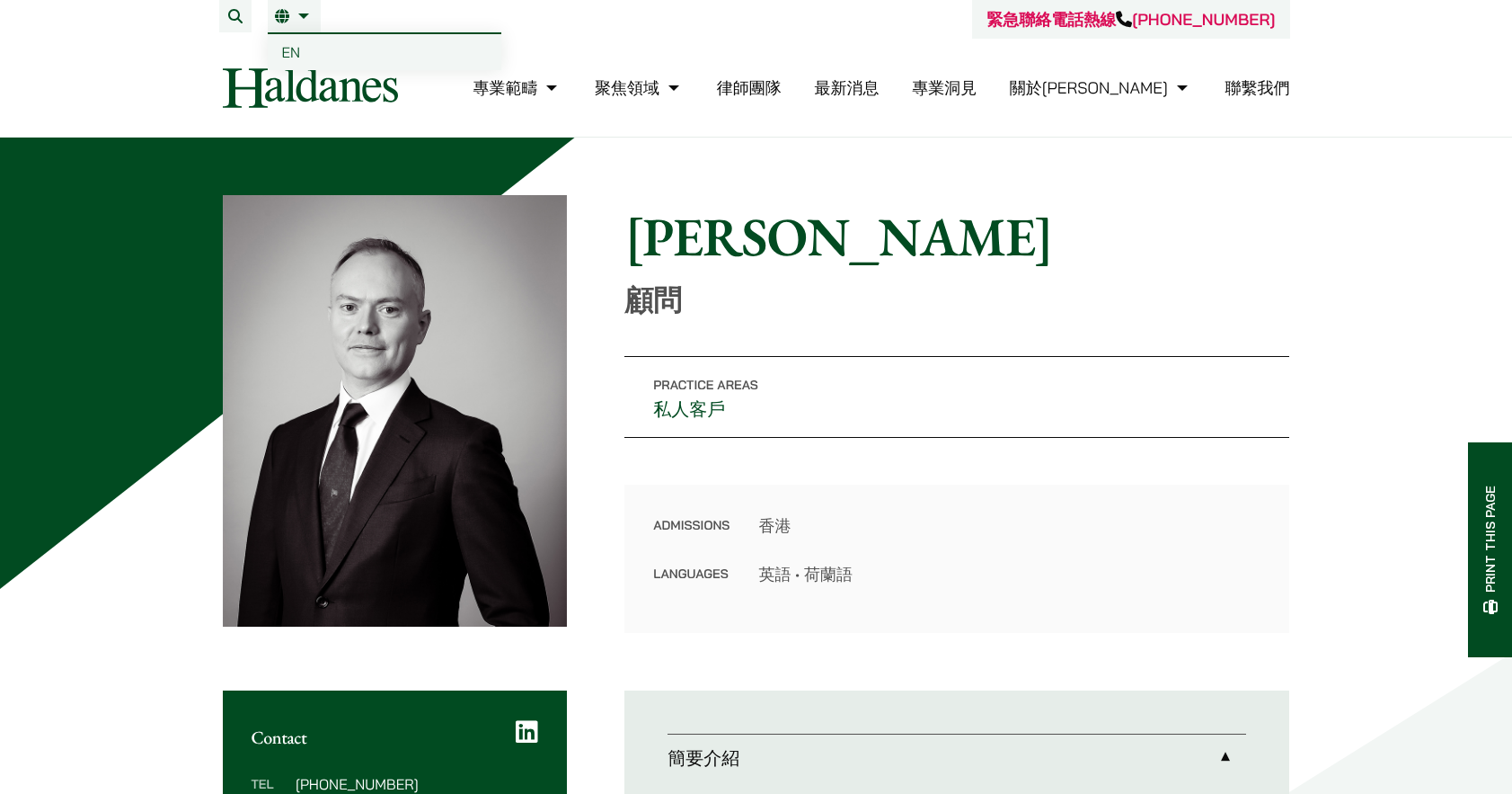
click at [285, 11] on link "繁" at bounding box center [294, 15] width 39 height 14
click at [293, 50] on span "EN" at bounding box center [291, 51] width 19 height 18
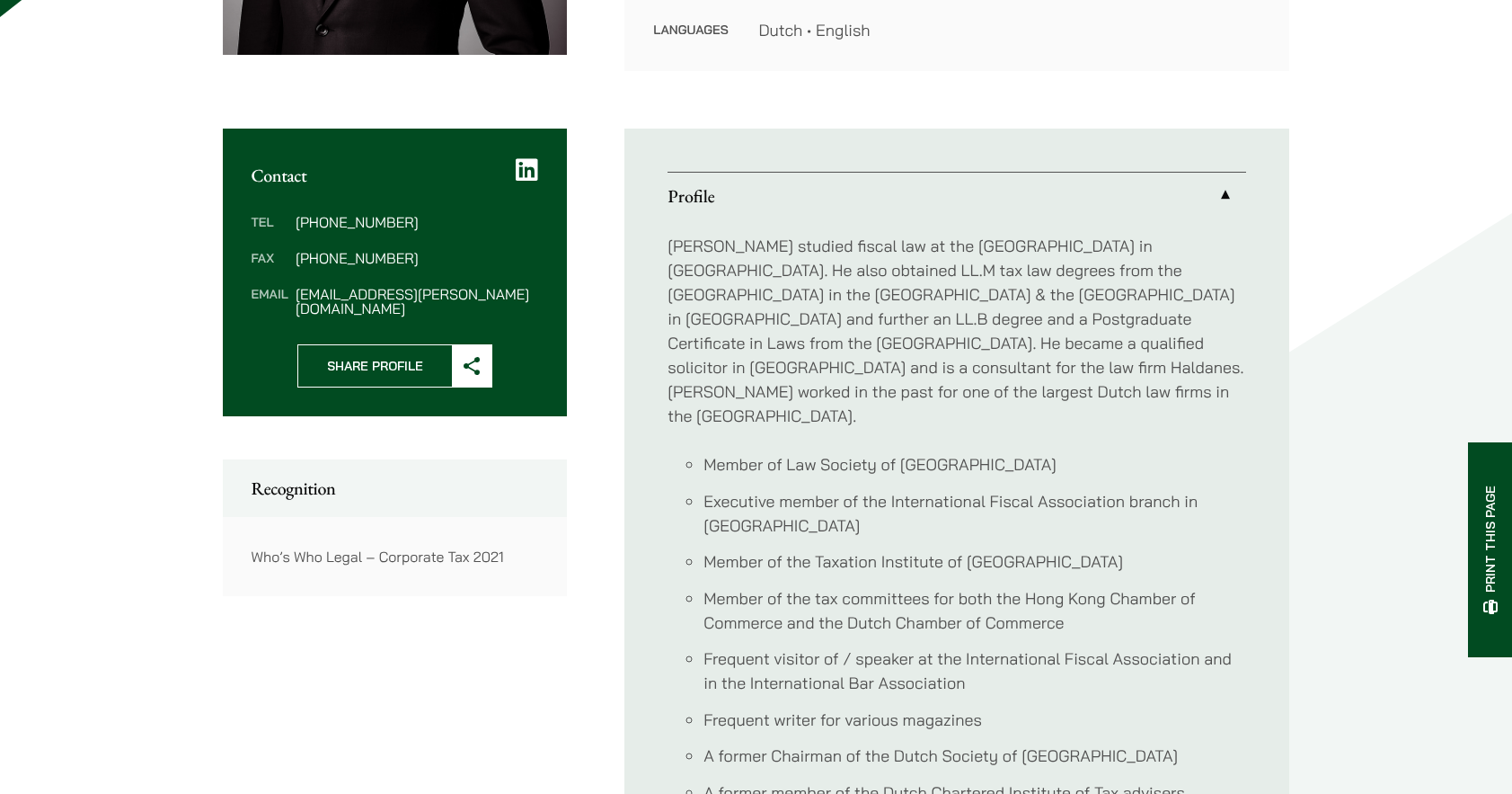
scroll to position [719, 0]
